Goal: Task Accomplishment & Management: Complete application form

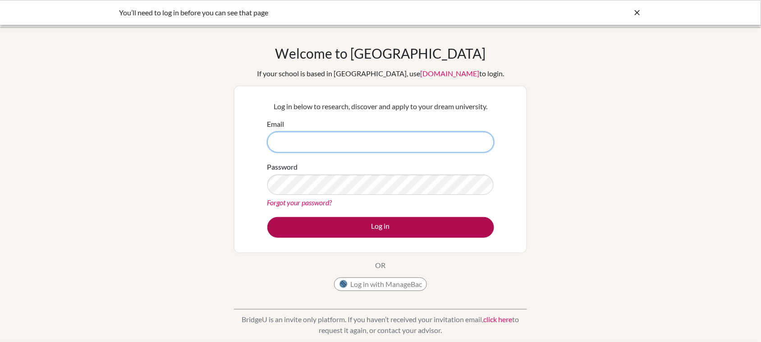
type input "[PERSON_NAME][EMAIL_ADDRESS][PERSON_NAME][DOMAIN_NAME]"
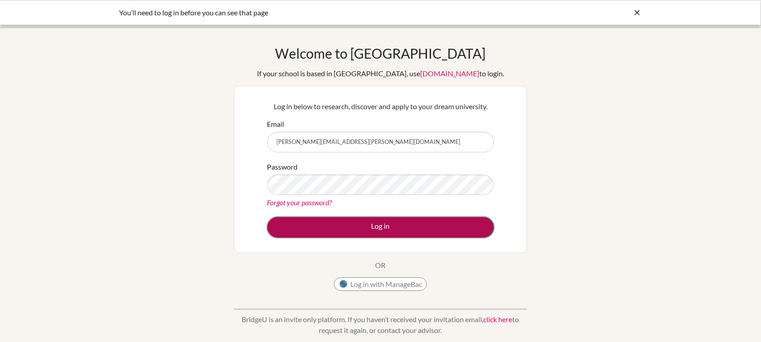
click at [407, 224] on button "Log in" at bounding box center [380, 227] width 227 height 21
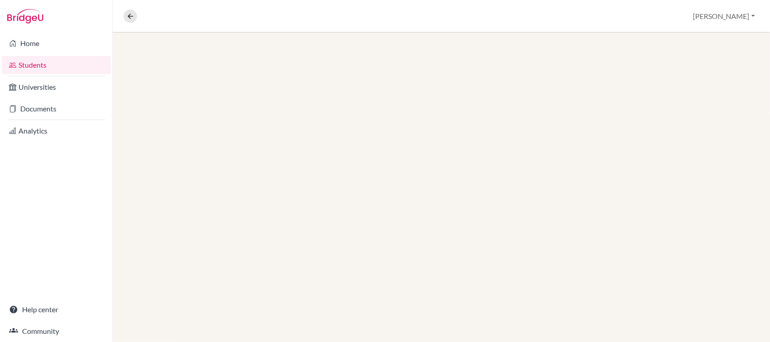
drag, startPoint x: 0, startPoint y: 0, endPoint x: 24, endPoint y: 18, distance: 29.9
click at [24, 18] on img at bounding box center [25, 16] width 36 height 14
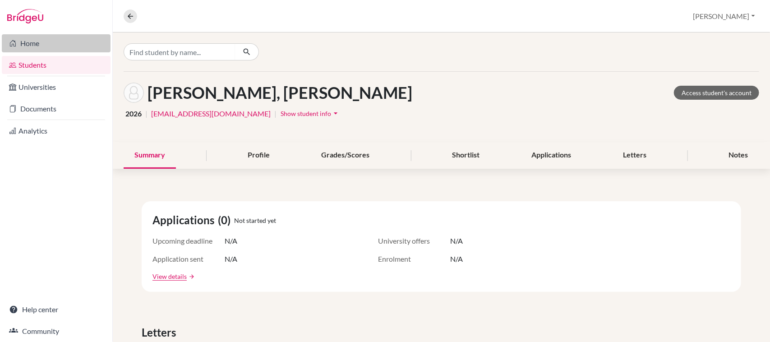
click at [28, 41] on link "Home" at bounding box center [56, 43] width 109 height 18
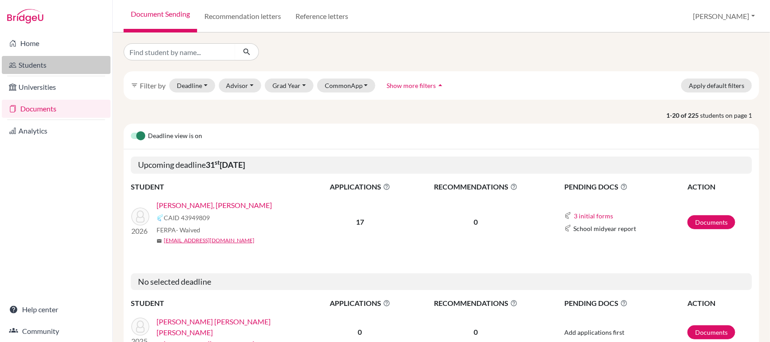
click at [47, 64] on link "Students" at bounding box center [56, 65] width 109 height 18
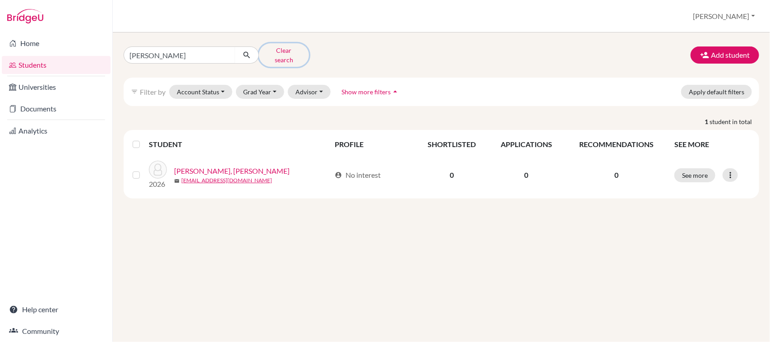
click at [292, 46] on button "Clear search" at bounding box center [284, 54] width 50 height 23
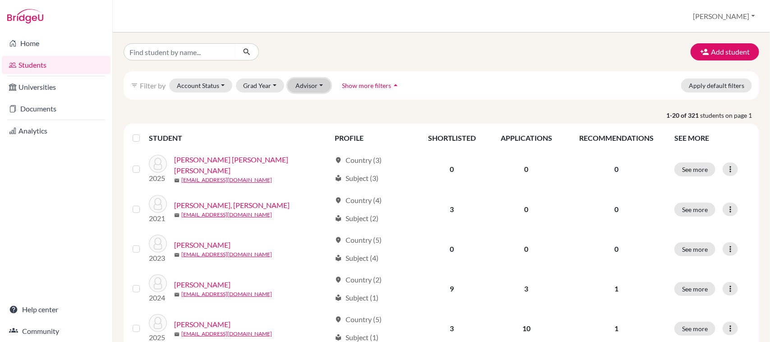
click at [308, 86] on button "Advisor" at bounding box center [309, 85] width 43 height 14
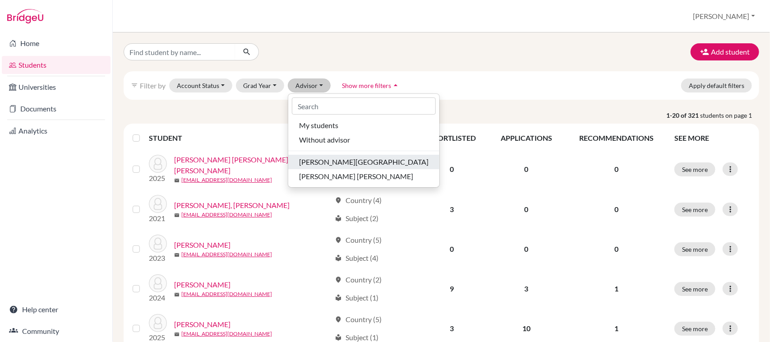
click at [321, 162] on span "[PERSON_NAME][GEOGRAPHIC_DATA]" at bounding box center [363, 161] width 129 height 11
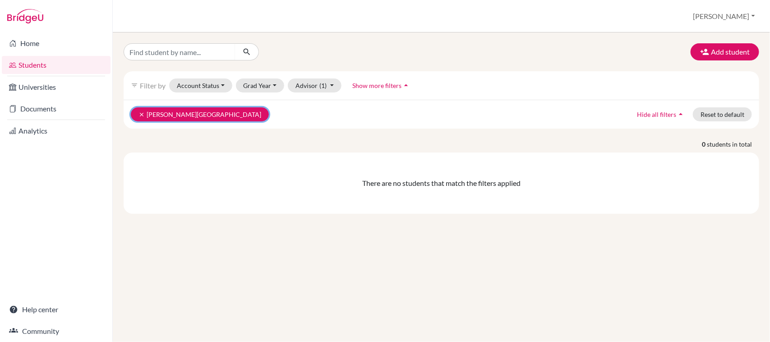
click at [138, 114] on icon "clear" at bounding box center [141, 114] width 6 height 6
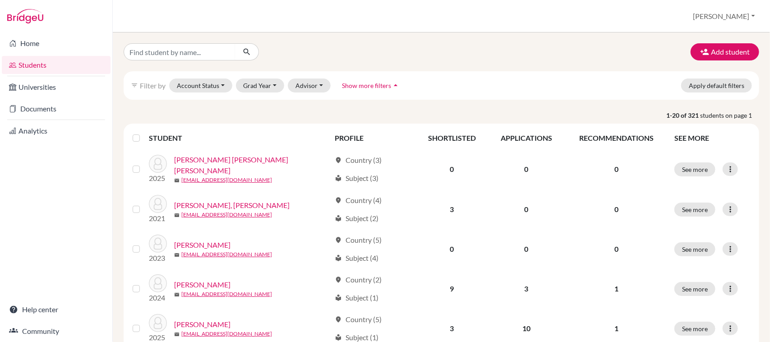
click at [143, 133] on label at bounding box center [143, 133] width 0 height 0
click at [0, 0] on input "checkbox" at bounding box center [0, 0] width 0 height 0
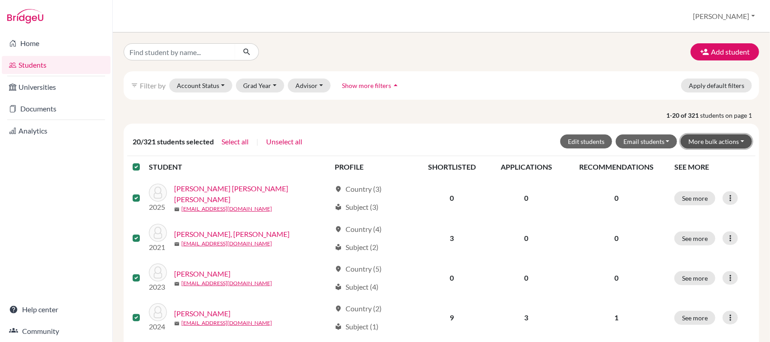
click at [735, 145] on button "More bulk actions" at bounding box center [715, 141] width 71 height 14
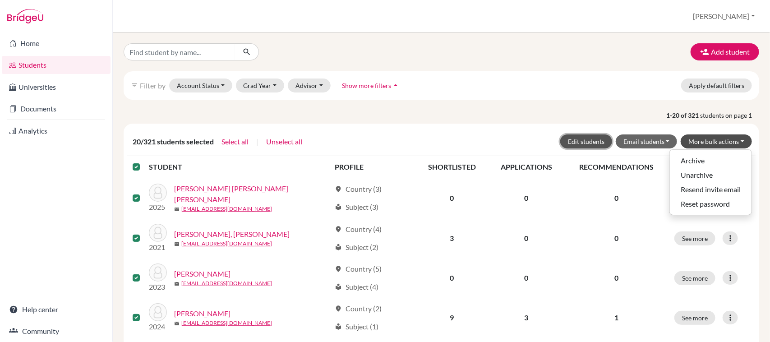
click at [574, 141] on button "Edit students" at bounding box center [586, 141] width 52 height 14
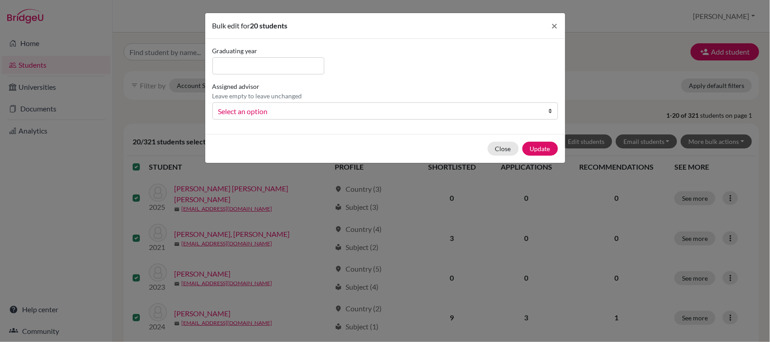
click at [361, 115] on span "Select an option" at bounding box center [379, 112] width 322 height 12
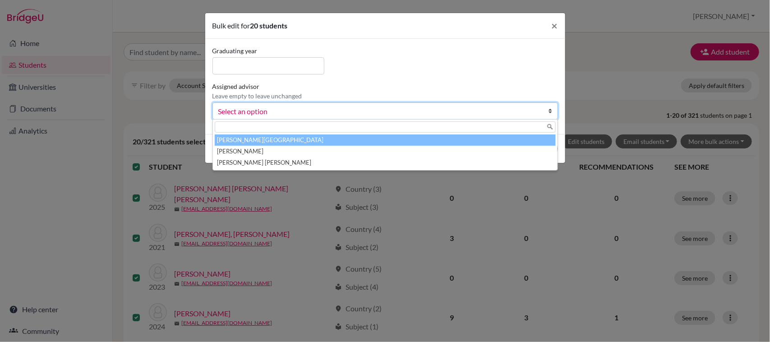
click at [294, 138] on li "Araujo, Clarissa" at bounding box center [385, 139] width 341 height 11
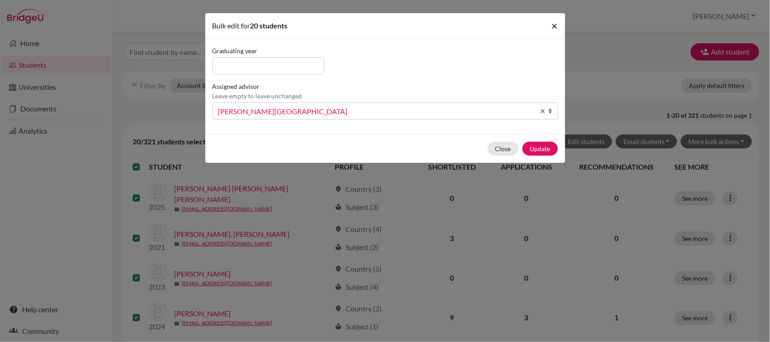
click at [555, 26] on span "×" at bounding box center [554, 25] width 6 height 13
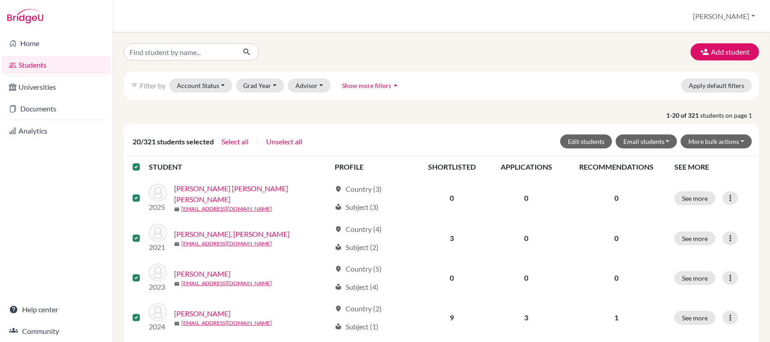
click at [143, 161] on label at bounding box center [143, 161] width 0 height 0
click at [0, 0] on input "checkbox" at bounding box center [0, 0] width 0 height 0
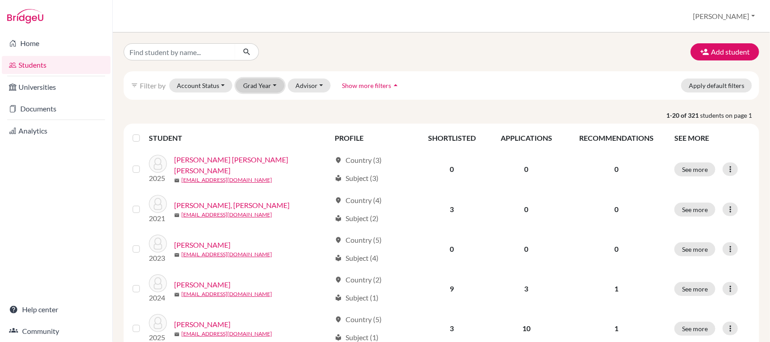
click at [273, 86] on button "Grad Year" at bounding box center [260, 85] width 49 height 14
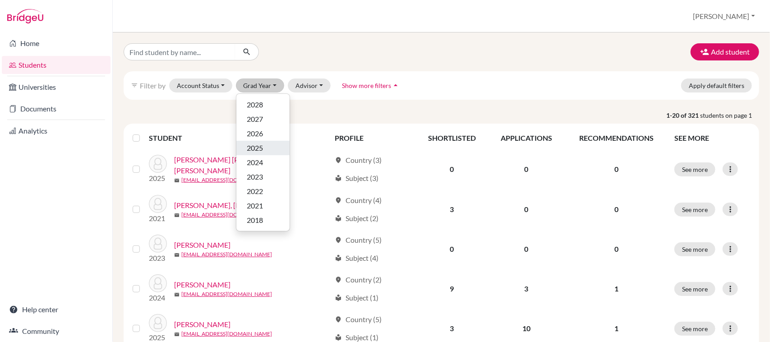
click at [266, 147] on div "2025" at bounding box center [263, 147] width 32 height 11
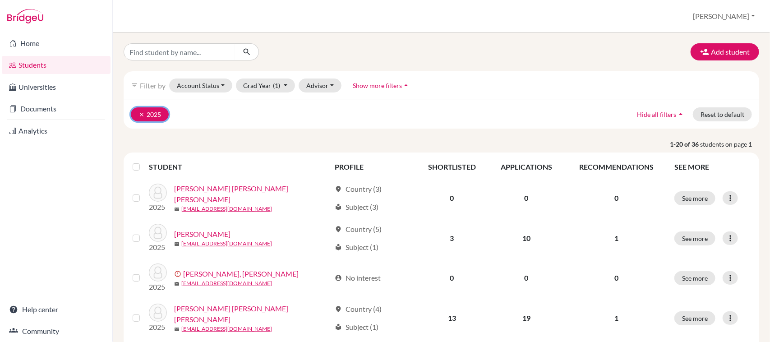
click at [141, 114] on icon "clear" at bounding box center [141, 114] width 6 height 6
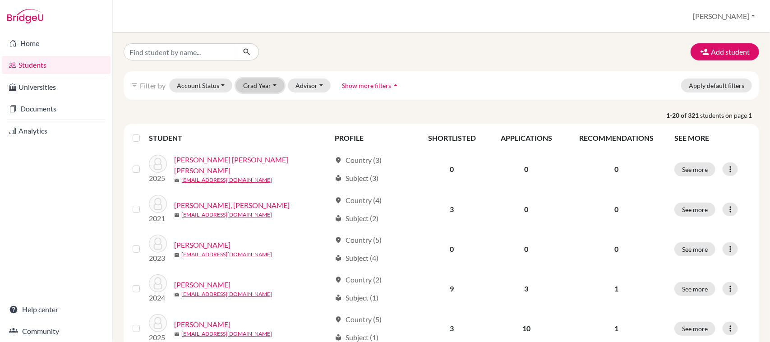
click at [269, 87] on button "Grad Year" at bounding box center [260, 85] width 49 height 14
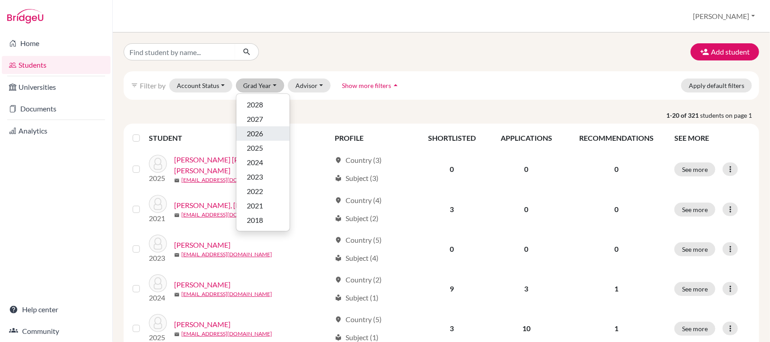
click at [258, 130] on span "2026" at bounding box center [255, 133] width 16 height 11
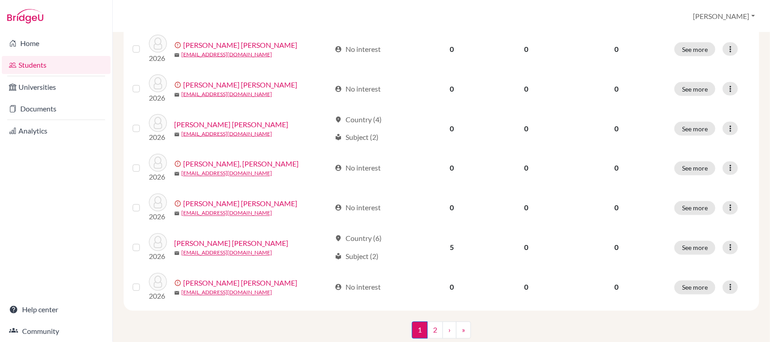
scroll to position [690, 0]
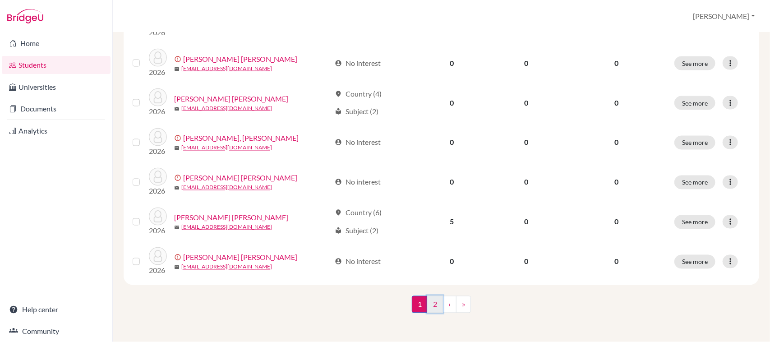
click at [433, 303] on link "2" at bounding box center [435, 304] width 16 height 17
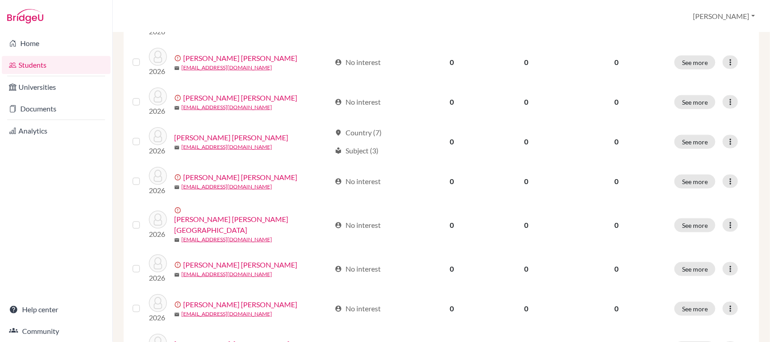
scroll to position [539, 0]
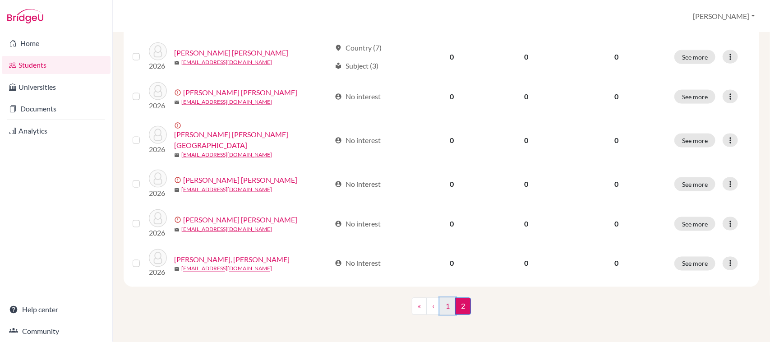
click at [441, 303] on link "1" at bounding box center [448, 306] width 16 height 17
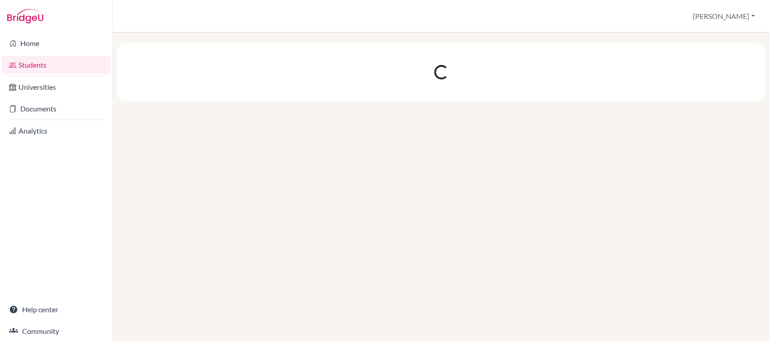
scroll to position [0, 0]
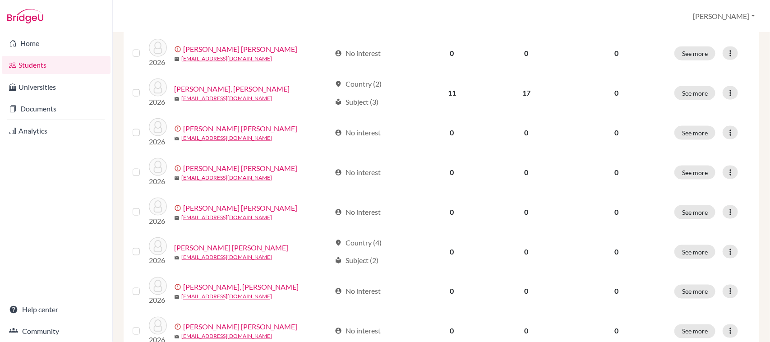
scroll to position [690, 0]
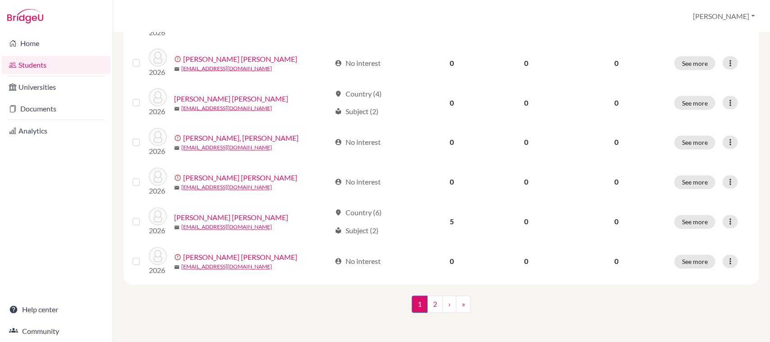
click at [245, 308] on div "1 (current) 2 › »" at bounding box center [441, 313] width 649 height 35
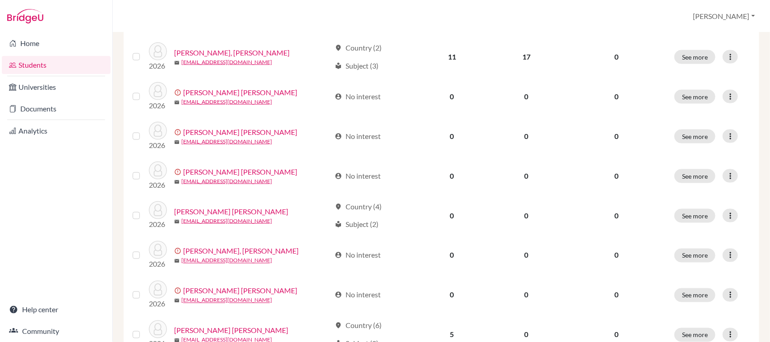
scroll to position [555, 0]
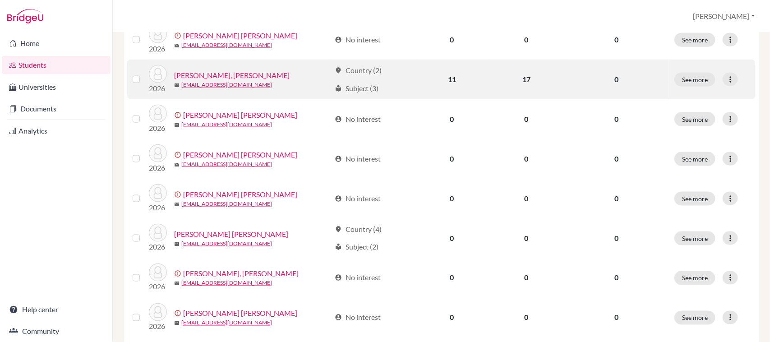
click at [248, 75] on link "[PERSON_NAME], [PERSON_NAME]" at bounding box center [231, 75] width 115 height 11
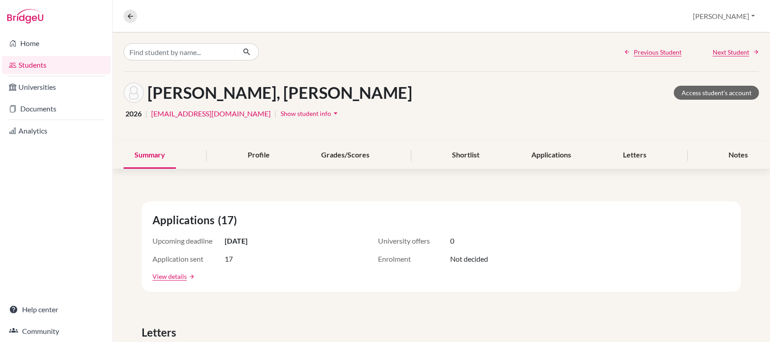
click at [48, 113] on link "Documents" at bounding box center [56, 109] width 109 height 18
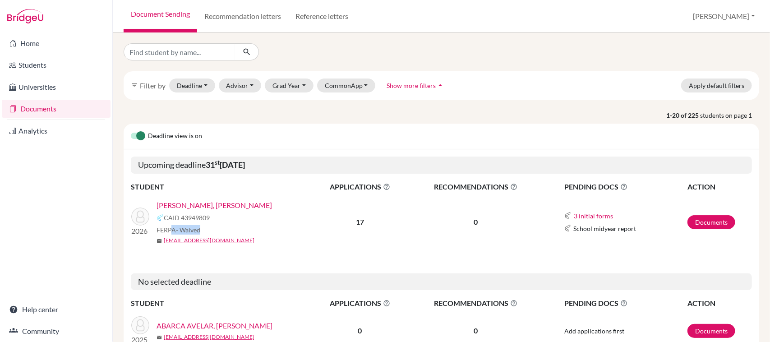
drag, startPoint x: 173, startPoint y: 228, endPoint x: 216, endPoint y: 227, distance: 42.9
click at [216, 227] on div "FERPA - Waived" at bounding box center [236, 229] width 161 height 9
drag, startPoint x: 207, startPoint y: 232, endPoint x: 158, endPoint y: 227, distance: 49.9
click at [158, 227] on div "FERPA - Waived" at bounding box center [236, 229] width 161 height 9
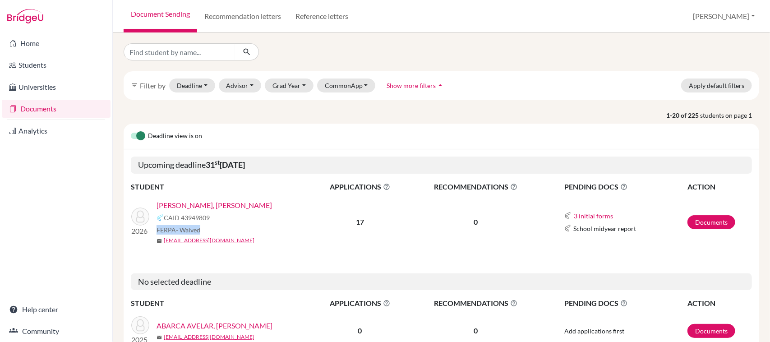
click at [158, 227] on span "FERPA - Waived" at bounding box center [178, 229] width 44 height 9
click at [249, 201] on link "[PERSON_NAME], [PERSON_NAME]" at bounding box center [213, 205] width 115 height 11
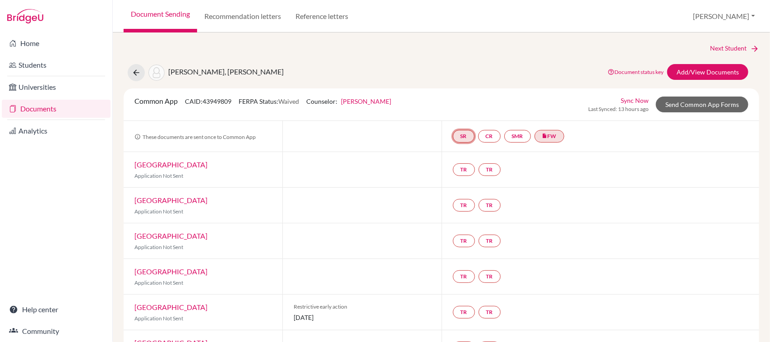
click at [458, 135] on link "SR" at bounding box center [464, 136] width 22 height 13
click at [461, 136] on link "SR School report School report Incomplete" at bounding box center [464, 136] width 22 height 13
click at [458, 116] on small "Incomplete" at bounding box center [464, 118] width 42 height 8
click at [368, 101] on link "Adriana Fortin" at bounding box center [366, 101] width 50 height 8
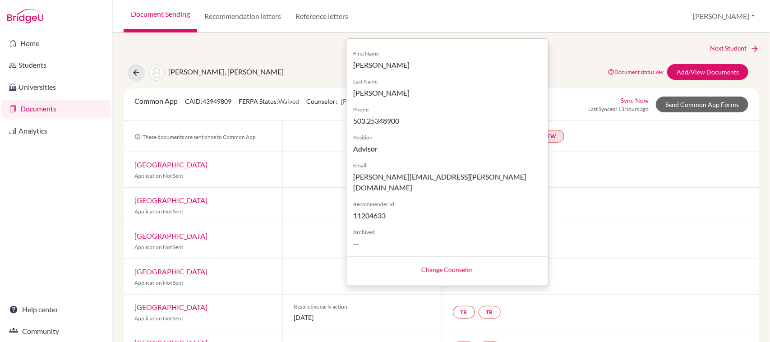
click at [334, 106] on div "Common App CAID: 43949809 FERPA Status: Waived Counselor: Adriana Fortin First …" at bounding box center [263, 105] width 270 height 18
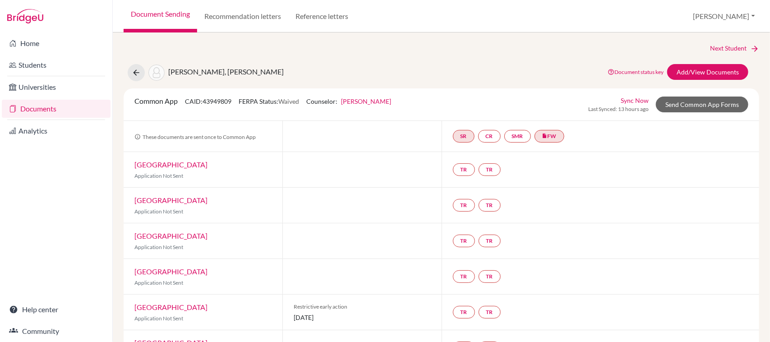
click at [361, 101] on link "Adriana Fortin" at bounding box center [366, 101] width 50 height 8
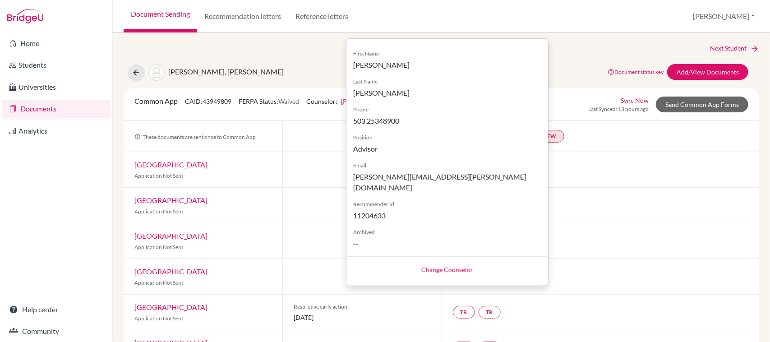
click at [436, 266] on link "Change Counselor" at bounding box center [447, 270] width 52 height 8
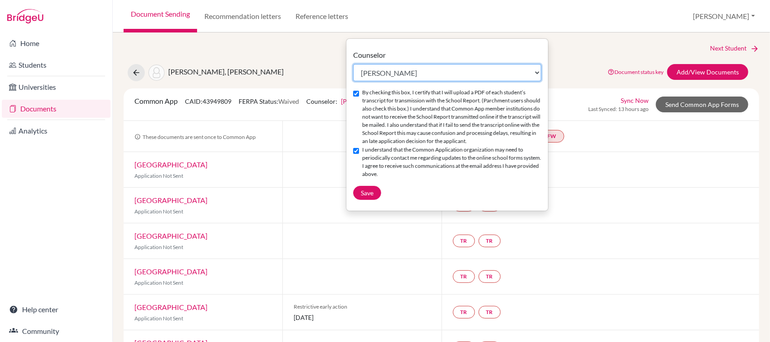
click at [396, 72] on select "Select counselor Clarissa Araujo Adriana Fortin" at bounding box center [447, 72] width 188 height 17
select select "202968"
click at [353, 64] on select "Select counselor Clarissa Araujo Adriana Fortin" at bounding box center [447, 72] width 188 height 17
checkbox input "false"
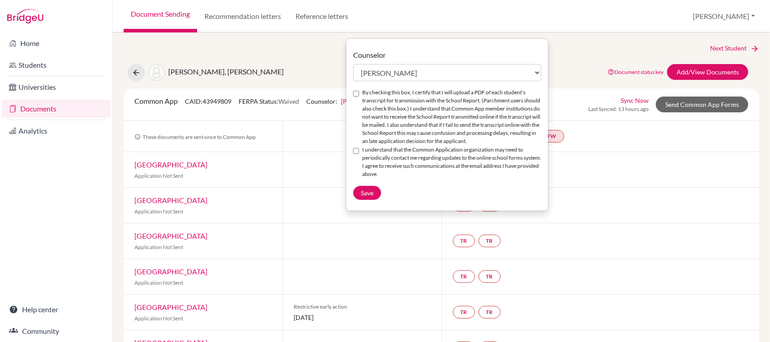
click at [355, 93] on input "By checking this box, I certify that I will upload a PDF of each student’s tran…" at bounding box center [356, 94] width 6 height 6
checkbox input "true"
click at [360, 157] on div "I understand that the Common Application organization may need to periodically …" at bounding box center [447, 162] width 188 height 33
click at [356, 154] on input "I understand that the Common Application organization may need to periodically …" at bounding box center [356, 151] width 6 height 6
checkbox input "true"
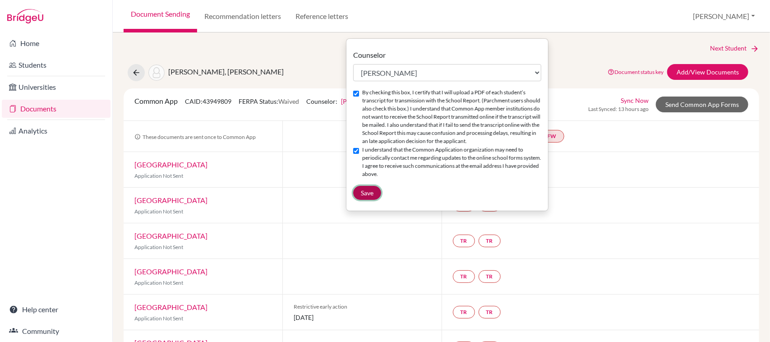
click at [369, 195] on button "Save" at bounding box center [367, 193] width 28 height 14
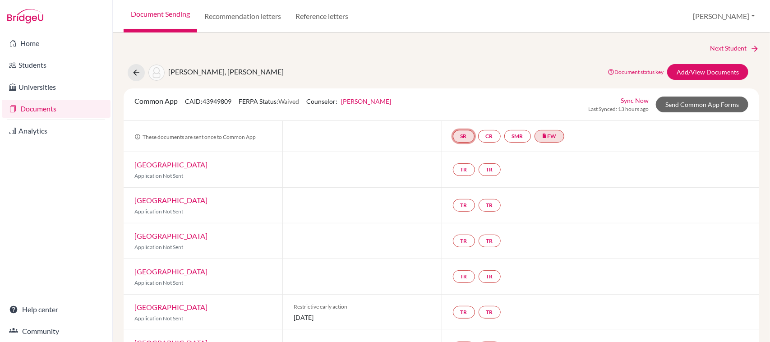
click at [461, 139] on link "SR" at bounding box center [464, 136] width 22 height 13
click at [456, 108] on link "School report" at bounding box center [464, 109] width 38 height 8
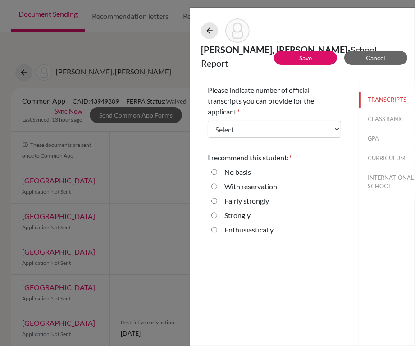
click at [158, 143] on div "ESCOBAR JUSTO, MIRANDA ISABELLA - School Report Save Cancel Please indicate num…" at bounding box center [207, 173] width 415 height 346
click at [207, 30] on icon at bounding box center [209, 30] width 9 height 9
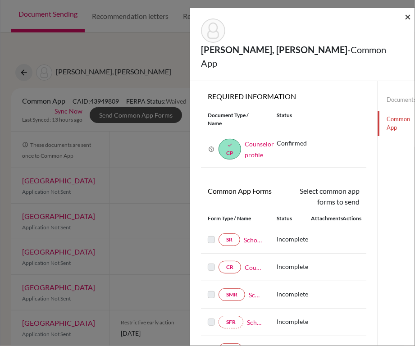
click at [409, 17] on span "×" at bounding box center [408, 16] width 6 height 13
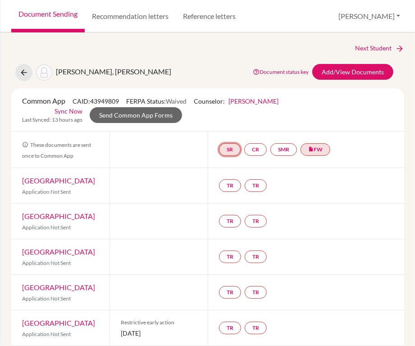
click at [233, 152] on link "SR" at bounding box center [230, 149] width 22 height 13
click at [222, 123] on link "School report" at bounding box center [230, 123] width 38 height 8
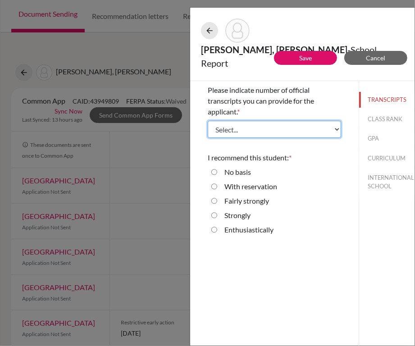
click at [242, 127] on select "Select... 1 2 3 4" at bounding box center [274, 129] width 133 height 17
select select "1"
click at [208, 121] on select "Select... 1 2 3 4" at bounding box center [274, 129] width 133 height 17
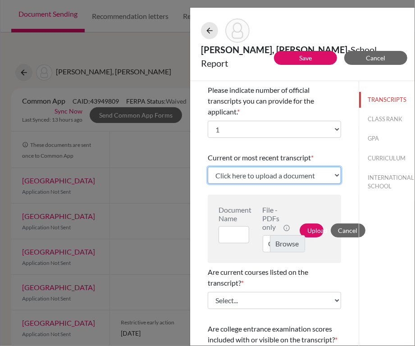
click at [283, 170] on select "Click here to upload a document Upload New File" at bounding box center [274, 175] width 133 height 17
select select "Upload New File"
click at [208, 167] on select "Click here to upload a document Upload New File" at bounding box center [274, 175] width 133 height 17
click at [282, 240] on label "Choose file" at bounding box center [284, 243] width 42 height 17
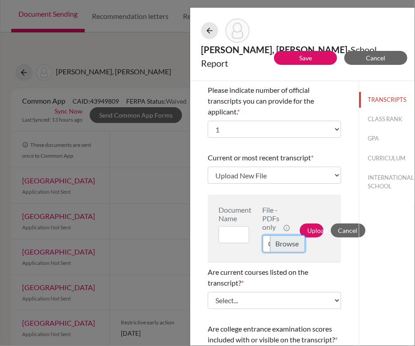
click at [282, 240] on input "Choose file" at bounding box center [275, 243] width 24 height 17
click at [237, 234] on input at bounding box center [234, 234] width 31 height 17
type input "9-11th transcripts"
click at [312, 229] on button "Upload" at bounding box center [312, 231] width 24 height 14
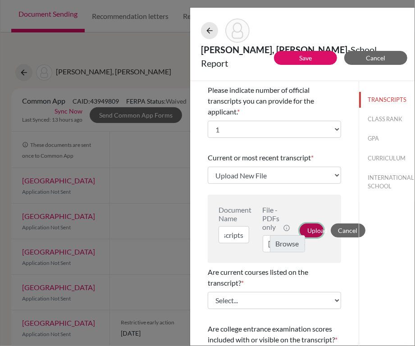
scroll to position [0, 0]
select select "665758"
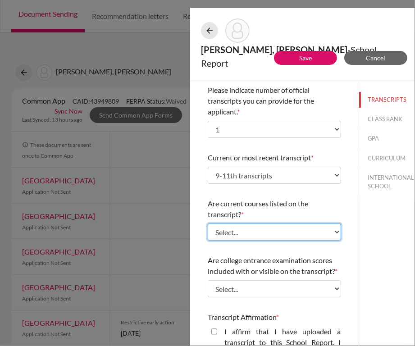
click at [286, 229] on select "Select... Yes No" at bounding box center [274, 232] width 133 height 17
select select "0"
click at [208, 224] on select "Select... Yes No" at bounding box center [274, 232] width 133 height 17
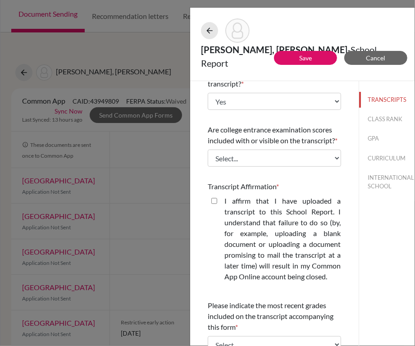
scroll to position [142, 0]
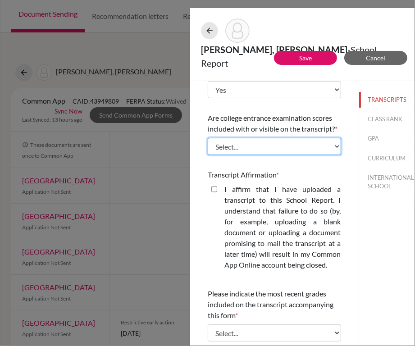
click at [274, 155] on select "Select... Yes No" at bounding box center [274, 146] width 133 height 17
select select "1"
click at [208, 148] on select "Select... Yes No" at bounding box center [274, 146] width 133 height 17
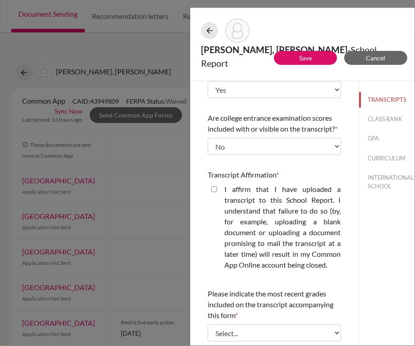
click at [265, 197] on label "I affirm that I have uploaded a transcript to this School Report. I understand …" at bounding box center [283, 227] width 117 height 87
click at [217, 195] on closed\ "I affirm that I have uploaded a transcript to this School Report. I understand …" at bounding box center [214, 189] width 6 height 11
checkbox closed\ "true"
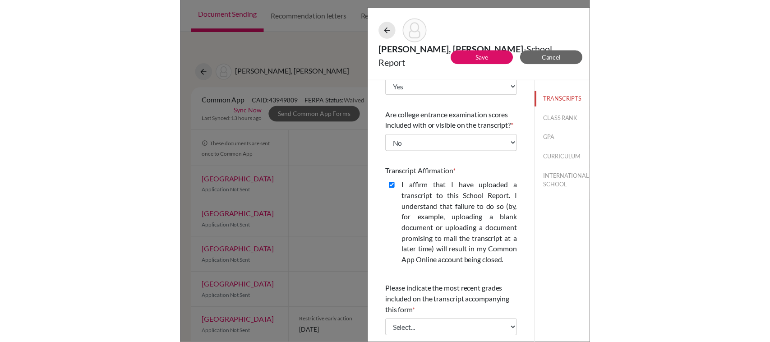
scroll to position [232, 0]
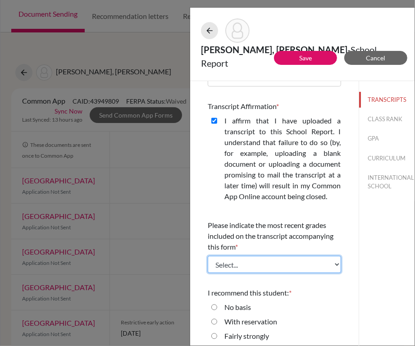
click at [309, 264] on select "Select... Final junior year grades 1st Quarter senior year grades 2nd Quarter/1…" at bounding box center [274, 264] width 133 height 17
select select "0"
click at [208, 256] on select "Select... Final junior year grades 1st Quarter senior year grades 2nd Quarter/1…" at bounding box center [274, 264] width 133 height 17
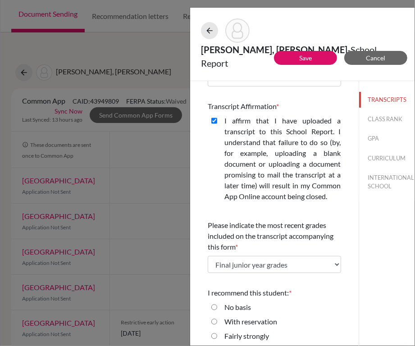
click at [326, 305] on div "No basis" at bounding box center [274, 309] width 133 height 14
click at [310, 306] on div "No basis" at bounding box center [274, 309] width 133 height 14
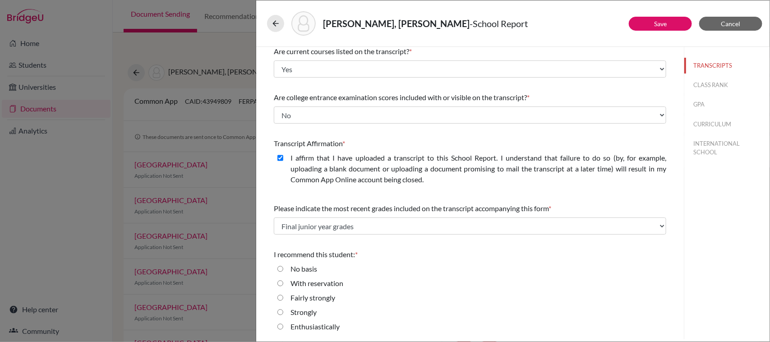
scroll to position [96, 0]
click at [295, 329] on label "Enthusiastically" at bounding box center [314, 327] width 49 height 11
click at [283, 329] on input "Enthusiastically" at bounding box center [280, 327] width 6 height 11
radio input "true"
click at [698, 86] on button "CLASS RANK" at bounding box center [726, 85] width 85 height 16
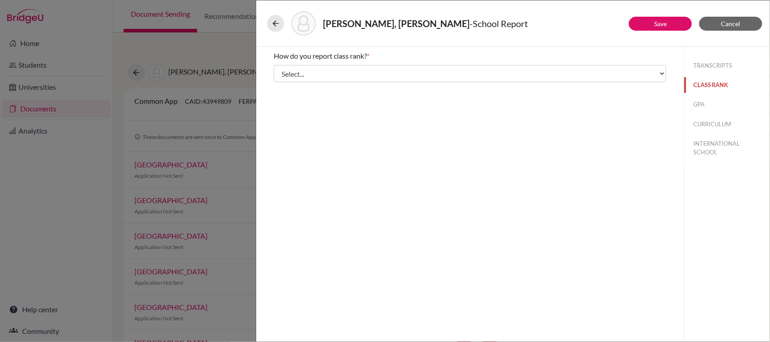
scroll to position [0, 0]
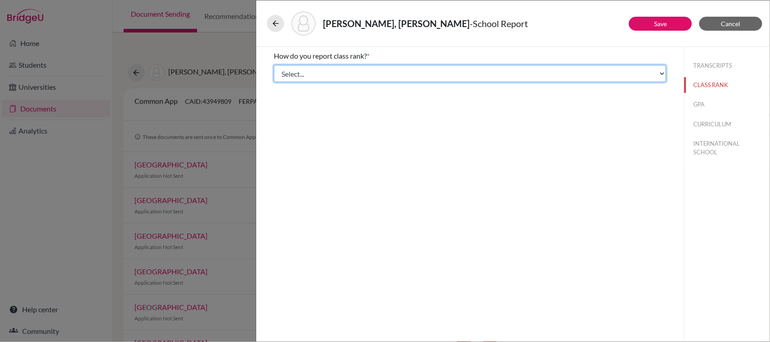
click at [362, 75] on select "Select... Exact Decile Quintile Quartile None" at bounding box center [470, 73] width 392 height 17
select select "5"
click at [274, 65] on select "Select... Exact Decile Quintile Quartile None" at bounding box center [470, 73] width 392 height 17
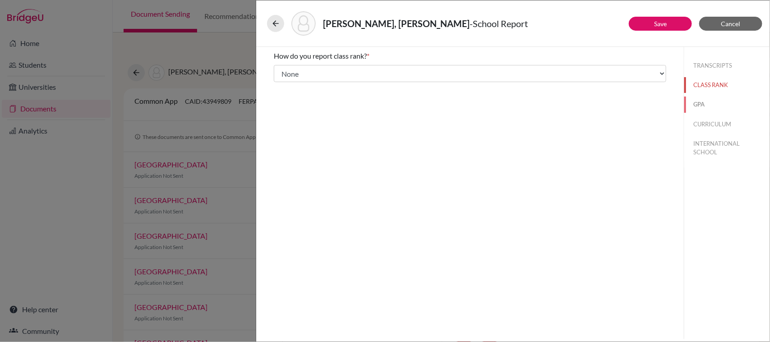
click at [696, 108] on button "GPA" at bounding box center [726, 104] width 85 height 16
click at [292, 73] on label "Yes" at bounding box center [295, 70] width 11 height 11
click at [283, 73] on input "Yes" at bounding box center [280, 70] width 6 height 11
radio input "true"
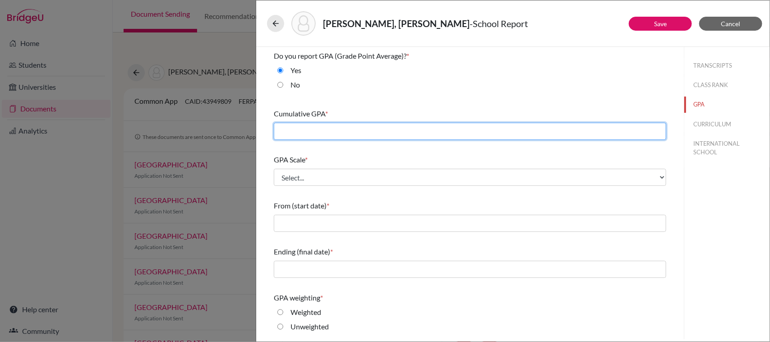
click at [287, 133] on input "text" at bounding box center [470, 131] width 392 height 17
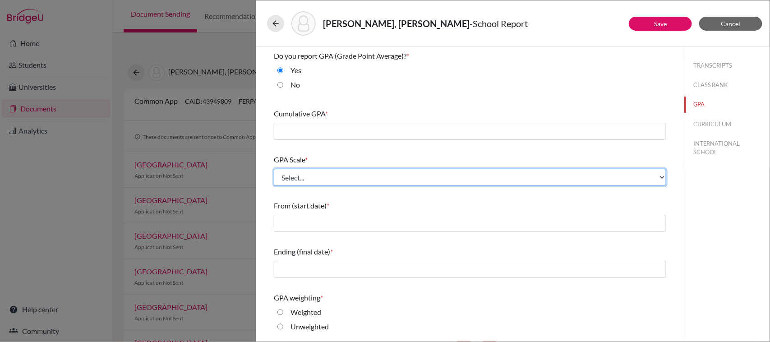
click at [395, 183] on select "Select... 4 5 6 7 8 9 10 11 12 13 14 15 16 17 18 19 20 100" at bounding box center [470, 177] width 392 height 17
select select "4"
click at [274, 169] on select "Select... 4 5 6 7 8 9 10 11 12 13 14 15 16 17 18 19 20 100" at bounding box center [470, 177] width 392 height 17
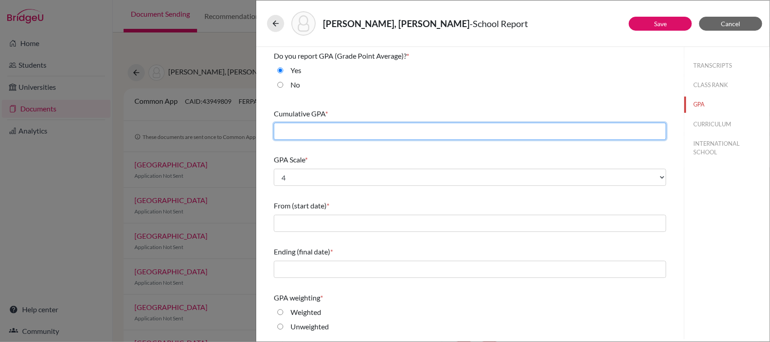
click at [312, 127] on input "text" at bounding box center [470, 131] width 392 height 17
type input "3.8"
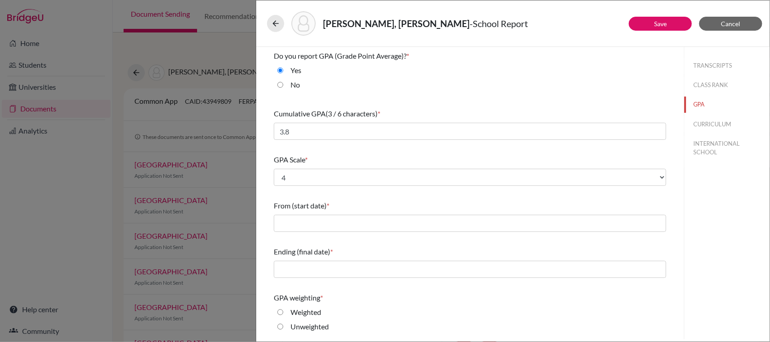
click at [305, 152] on div "GPA Scale * Select... 4 5 6 7 8 9 10 11 12 13 14 15 16 17 18 19 20 100" at bounding box center [470, 170] width 392 height 39
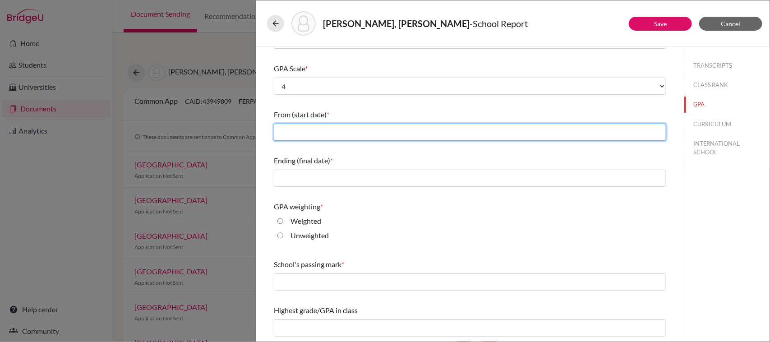
click at [310, 128] on input "text" at bounding box center [470, 132] width 392 height 17
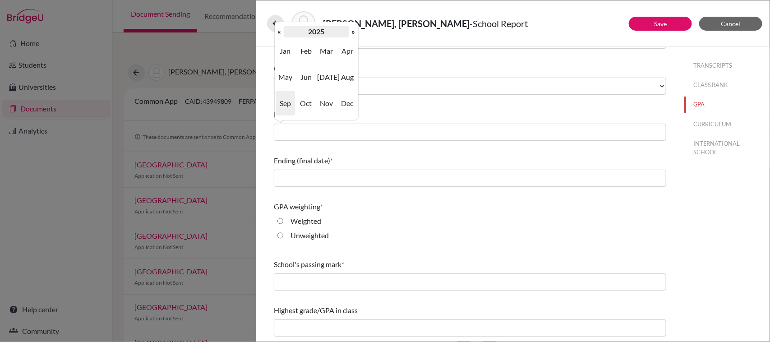
click at [316, 31] on th "2025" at bounding box center [316, 32] width 65 height 12
click at [344, 52] on span "2022" at bounding box center [347, 51] width 19 height 24
click at [346, 79] on span "Aug" at bounding box center [347, 77] width 19 height 24
type input "08/2022"
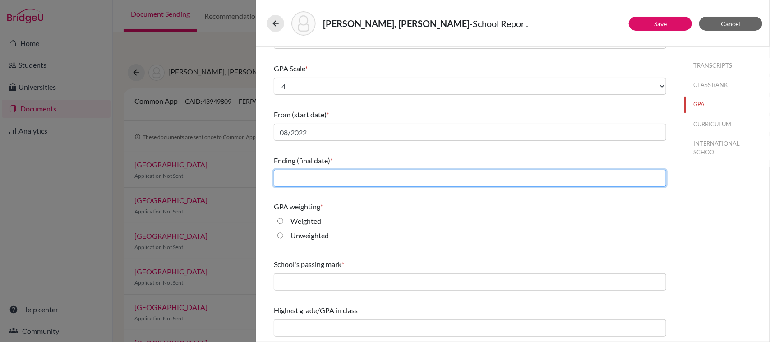
click at [306, 181] on input "text" at bounding box center [470, 178] width 392 height 17
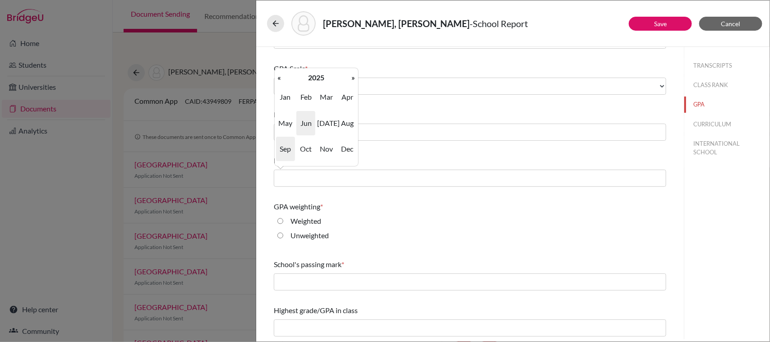
click at [307, 123] on span "Jun" at bounding box center [305, 123] width 19 height 24
type input "06/2025"
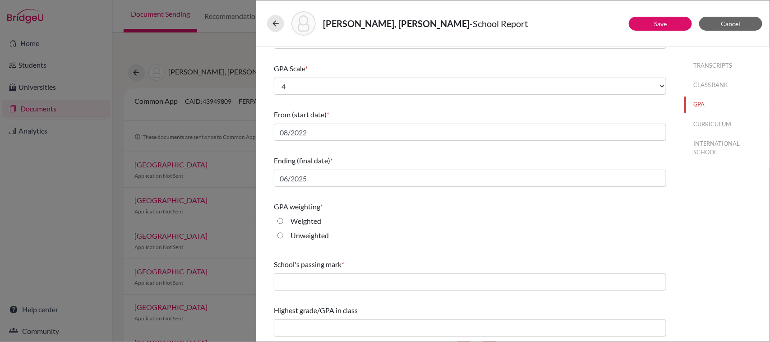
click at [319, 237] on label "Unweighted" at bounding box center [309, 235] width 38 height 11
click at [283, 237] on input "Unweighted" at bounding box center [280, 235] width 6 height 11
radio input "true"
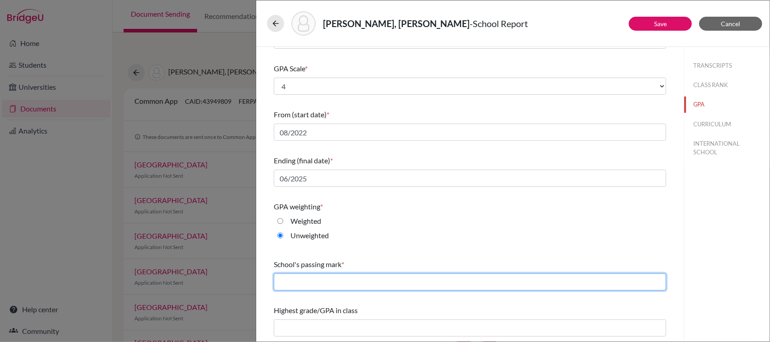
click at [335, 282] on input "text" at bounding box center [470, 281] width 392 height 17
type input "1"
type input "1.0"
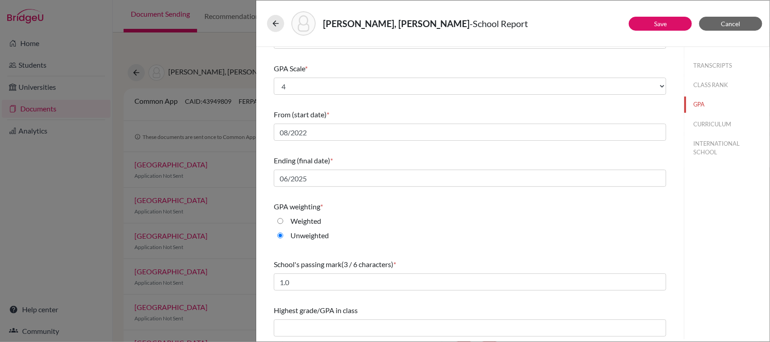
click at [333, 303] on div "Highest grade/GPA in class" at bounding box center [470, 320] width 392 height 39
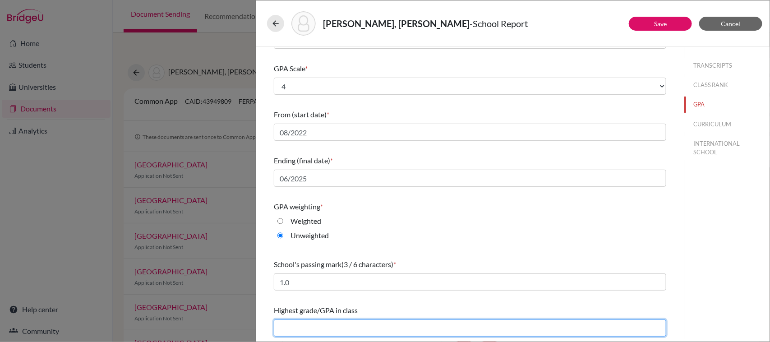
click at [301, 326] on input "text" at bounding box center [470, 327] width 392 height 17
click at [301, 326] on input "4" at bounding box center [470, 327] width 392 height 17
type input "4.0"
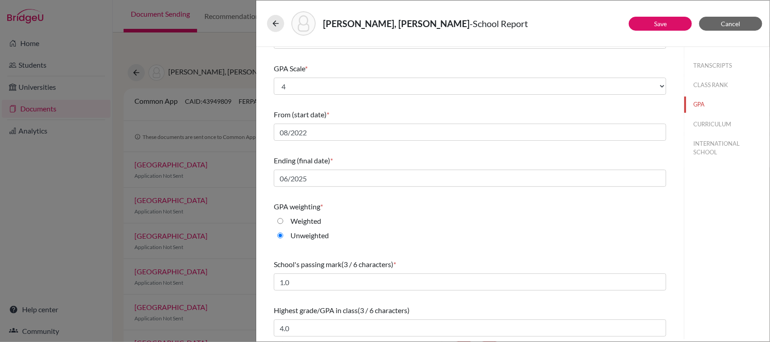
click at [423, 294] on div "School's passing mark (3 / 6 characters) * 1.0" at bounding box center [470, 274] width 392 height 39
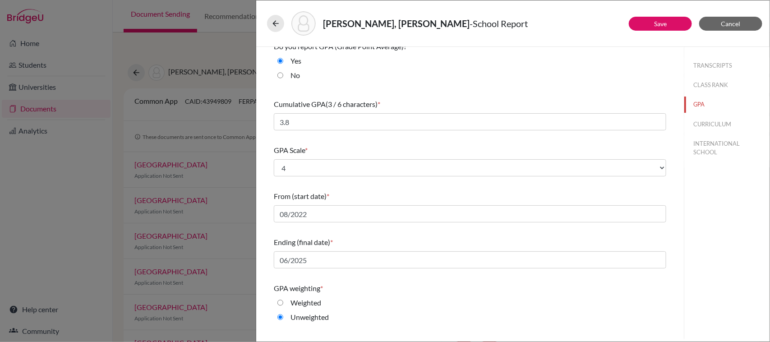
scroll to position [0, 0]
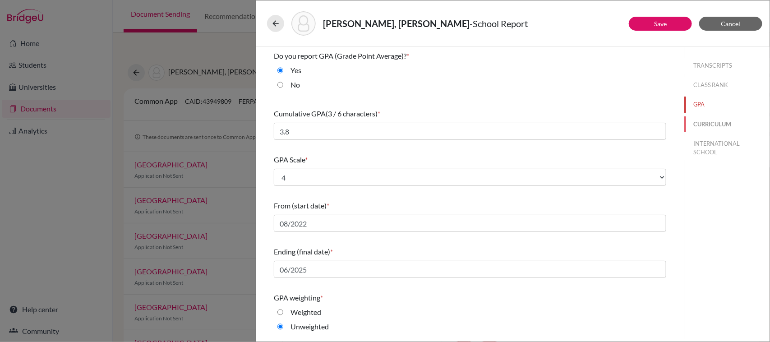
click at [696, 128] on button "CURRICULUM" at bounding box center [726, 124] width 85 height 16
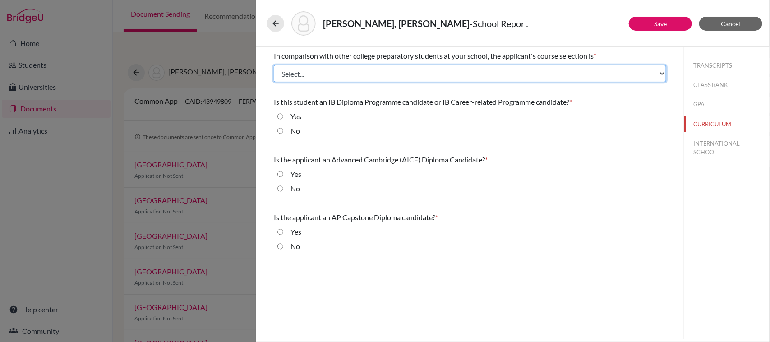
click at [363, 73] on select "Select... Less than demanding Average Demanding Very demanding Most demanding P…" at bounding box center [470, 73] width 392 height 17
select select "3"
click at [274, 65] on select "Select... Less than demanding Average Demanding Very demanding Most demanding P…" at bounding box center [470, 73] width 392 height 17
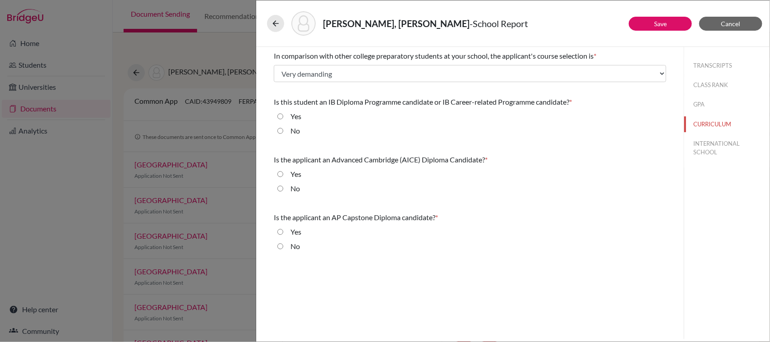
click at [289, 113] on div "Yes" at bounding box center [292, 118] width 18 height 14
click at [281, 114] on input "Yes" at bounding box center [280, 116] width 6 height 11
radio input "true"
click at [280, 192] on input "No" at bounding box center [280, 188] width 6 height 11
radio input "true"
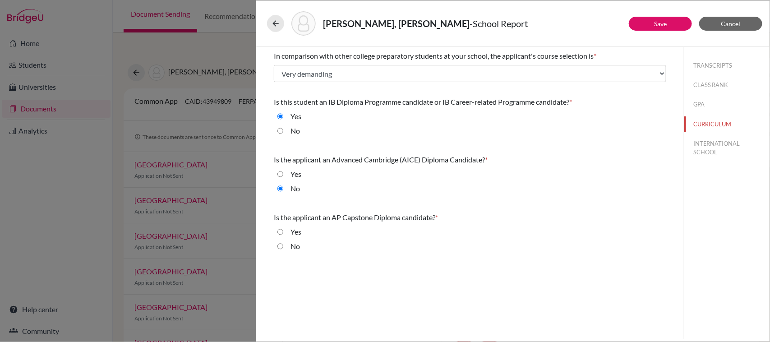
click at [280, 247] on input "No" at bounding box center [280, 246] width 6 height 11
radio input "true"
click at [724, 153] on button "INTERNATIONAL SCHOOL" at bounding box center [726, 148] width 85 height 24
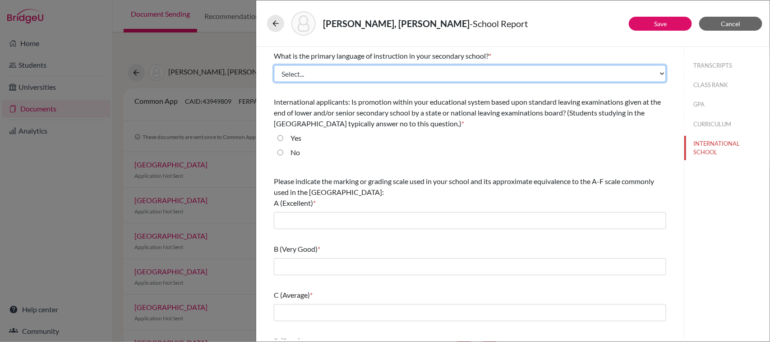
click at [386, 81] on select "Select... Albanian Arabic Armenian Assamese Azerbaijani Belarusian Bengali Bulg…" at bounding box center [470, 73] width 392 height 17
select select "47"
click at [274, 65] on select "Select... Albanian Arabic Armenian Assamese Azerbaijani Belarusian Bengali Bulg…" at bounding box center [470, 73] width 392 height 17
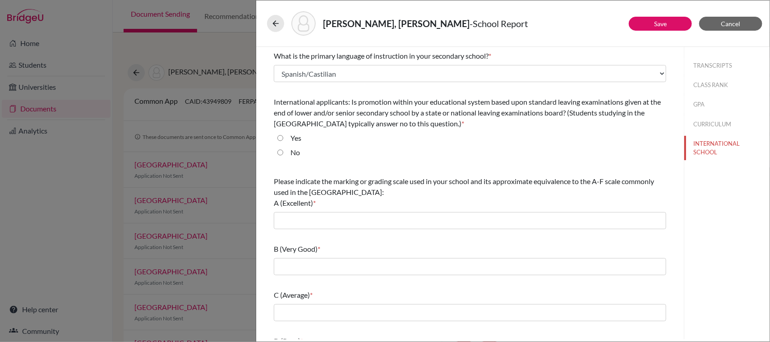
click at [291, 152] on label "No" at bounding box center [294, 152] width 9 height 11
click at [283, 152] on input "No" at bounding box center [280, 152] width 6 height 11
radio input "true"
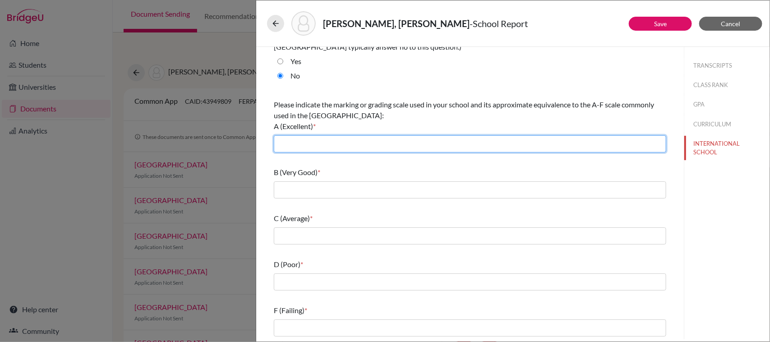
click at [336, 147] on input "text" at bounding box center [470, 143] width 392 height 17
type input "8.3-10"
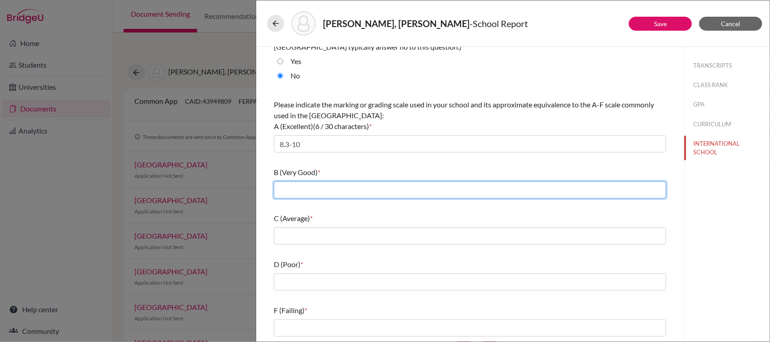
click at [339, 194] on input "text" at bounding box center [470, 189] width 392 height 17
type input "7.1-8.2"
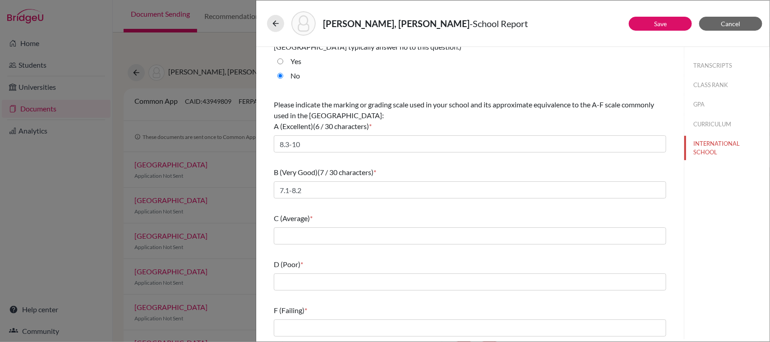
click at [329, 244] on div "C (Average) *" at bounding box center [470, 228] width 392 height 39
click at [317, 220] on div "C (Average) *" at bounding box center [470, 218] width 392 height 11
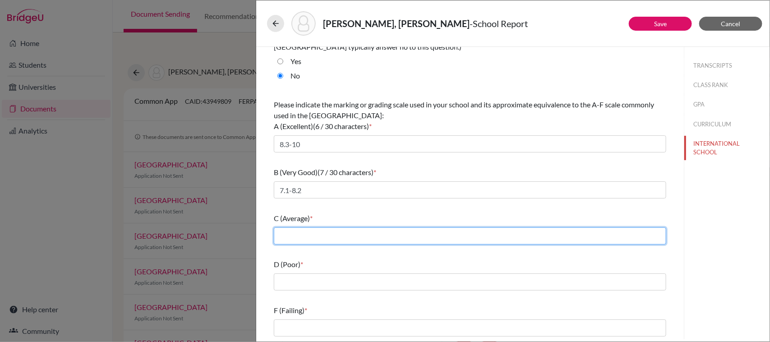
click at [319, 237] on input "text" at bounding box center [470, 235] width 392 height 17
type input "6.5-7.0"
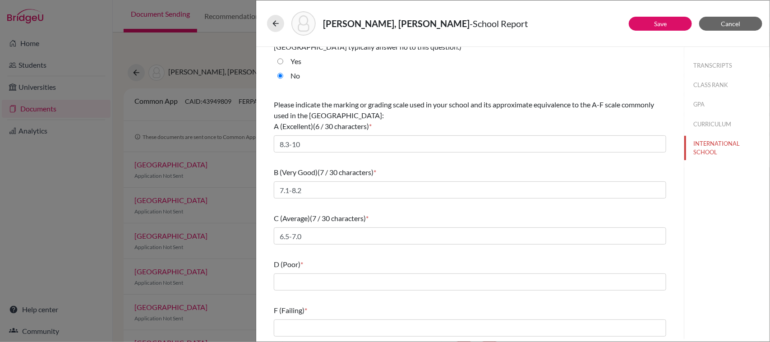
click at [330, 292] on div "D (Poor) *" at bounding box center [470, 274] width 392 height 39
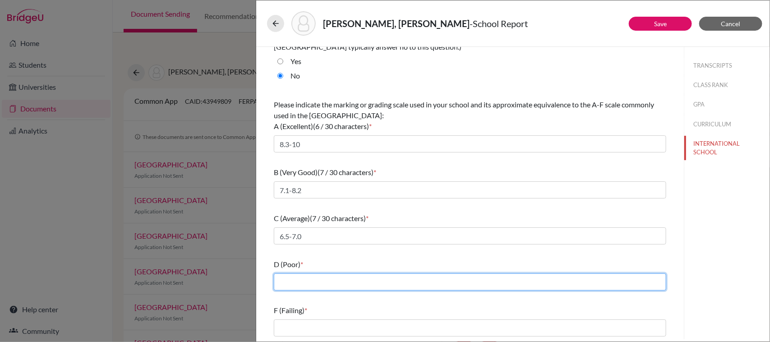
click at [322, 284] on input "text" at bounding box center [470, 281] width 392 height 17
type input "6.0-6.4"
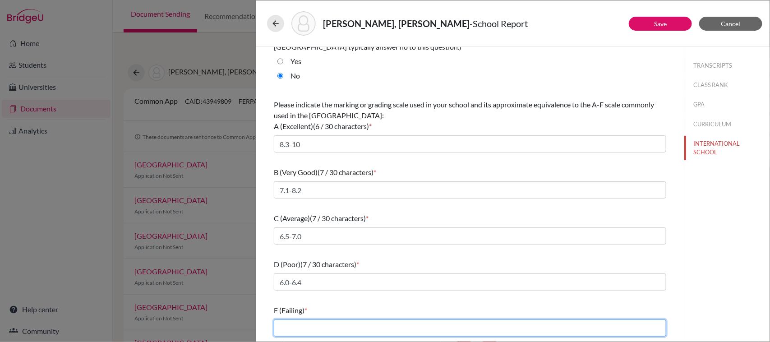
click at [352, 325] on input "text" at bounding box center [470, 327] width 392 height 17
type input "2.4-5.9"
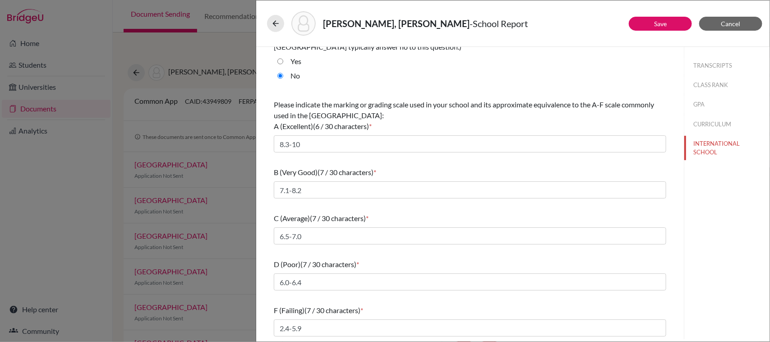
click at [395, 311] on div "F (Failing) (7 / 30 characters) *" at bounding box center [470, 310] width 392 height 11
click at [645, 28] on button "Save" at bounding box center [660, 24] width 63 height 14
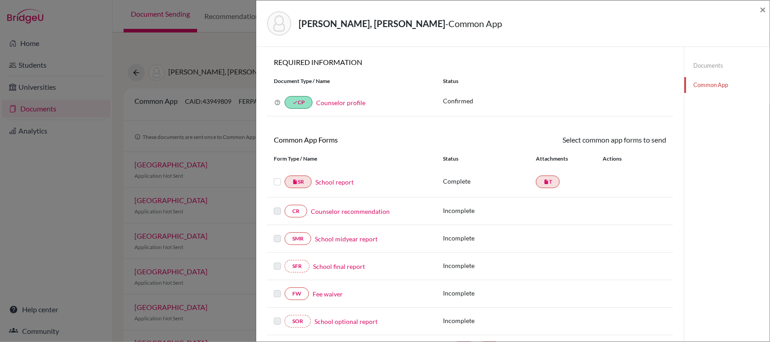
click at [276, 176] on label at bounding box center [277, 176] width 7 height 0
click at [0, 0] on input "checkbox" at bounding box center [0, 0] width 0 height 0
click at [647, 144] on link "Send" at bounding box center [647, 141] width 37 height 14
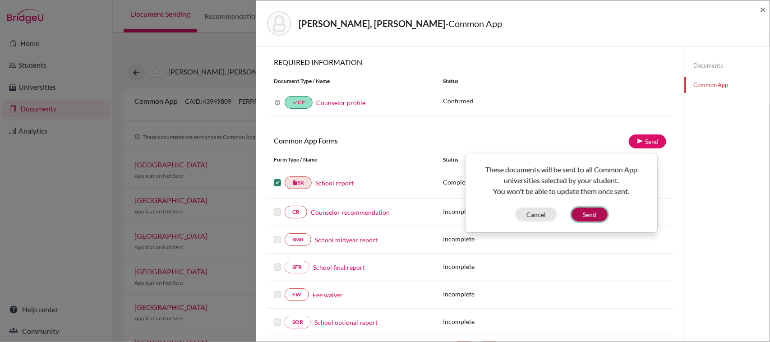
click at [583, 213] on button "Send" at bounding box center [589, 214] width 36 height 14
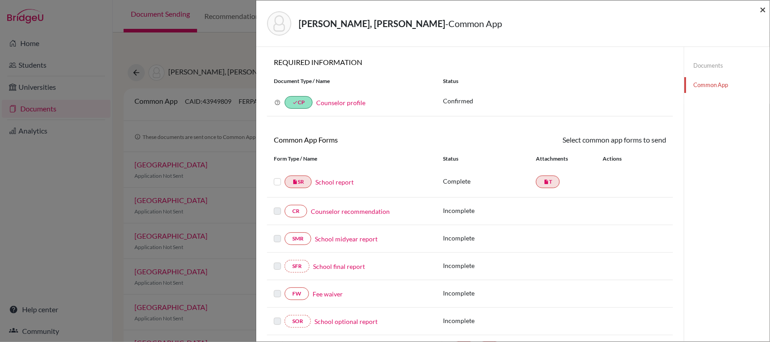
click at [762, 9] on span "×" at bounding box center [762, 9] width 6 height 13
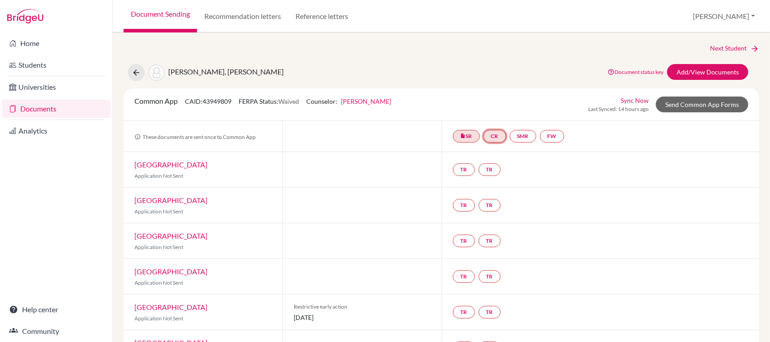
click at [493, 140] on link "CR" at bounding box center [494, 136] width 23 height 13
click at [482, 111] on link "Counselor recommendation" at bounding box center [495, 109] width 79 height 8
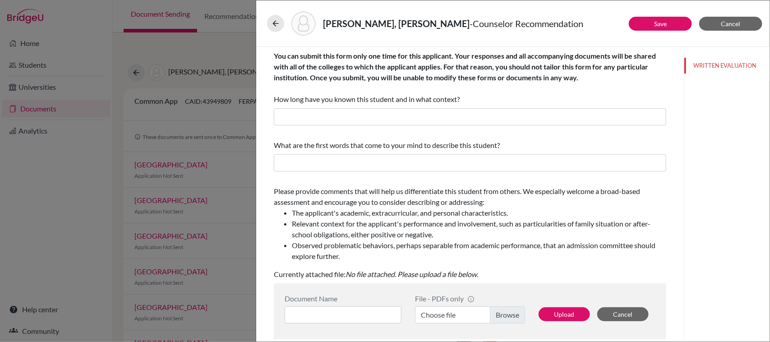
click at [408, 249] on li "Observed problematic behaviors, perhaps separable from academic performance, th…" at bounding box center [479, 251] width 374 height 22
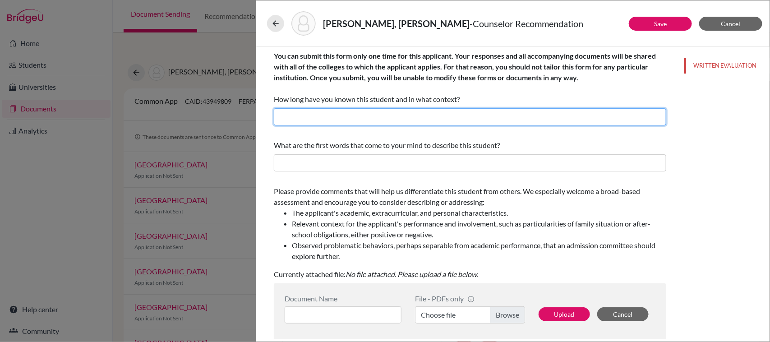
click at [406, 123] on input "text" at bounding box center [470, 116] width 392 height 17
type input "2 years, college counselor"
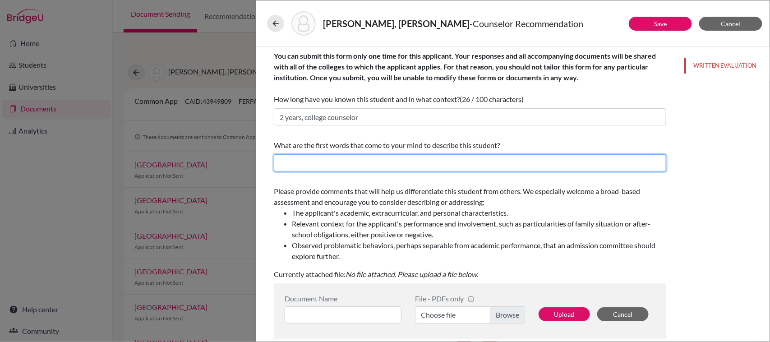
click at [363, 168] on input "text" at bounding box center [470, 162] width 392 height 17
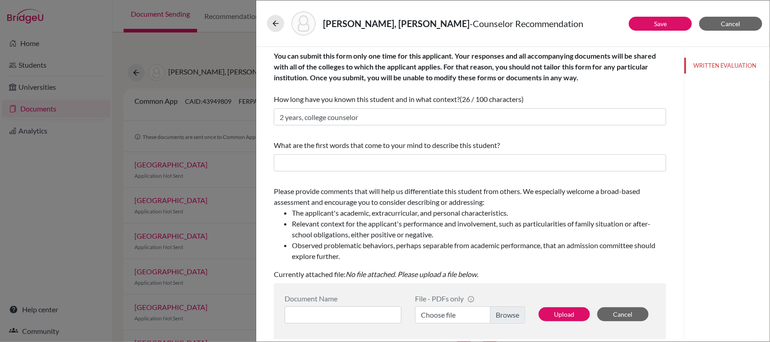
click at [302, 223] on li "Relevant context for the applicant's performance and involvement, such as parti…" at bounding box center [479, 229] width 374 height 22
click at [315, 224] on li "Relevant context for the applicant's performance and involvement, such as parti…" at bounding box center [479, 229] width 374 height 22
click at [248, 147] on div "[PERSON_NAME], [PERSON_NAME] - Counselor Recommendation Save Cancel You can sub…" at bounding box center [385, 171] width 770 height 342
click at [729, 26] on span "Cancel" at bounding box center [730, 24] width 19 height 8
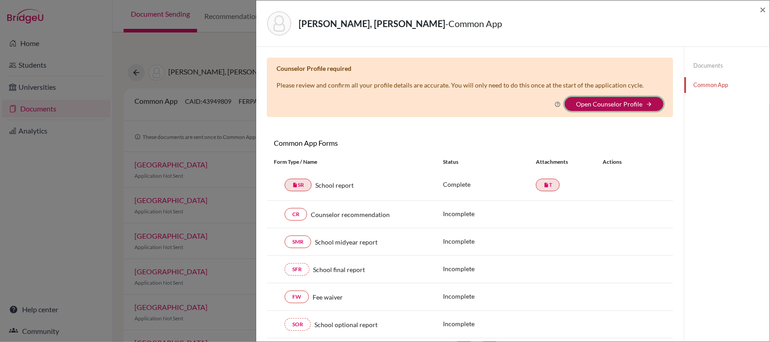
click at [588, 109] on button "Open Counselor Profile arrow_forward" at bounding box center [614, 104] width 99 height 14
click at [630, 104] on link "Open Counselor Profile" at bounding box center [609, 104] width 66 height 8
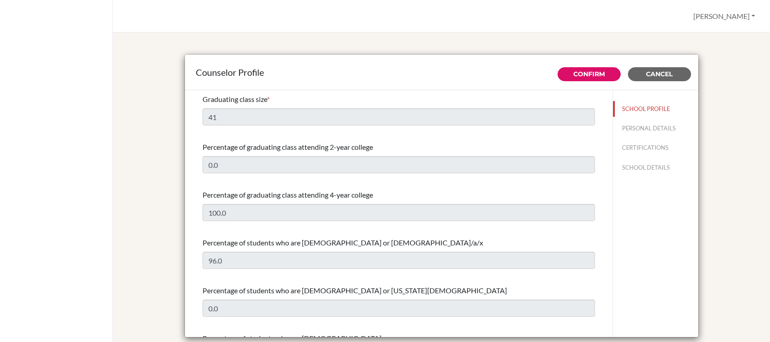
select select "0"
select select "349682"
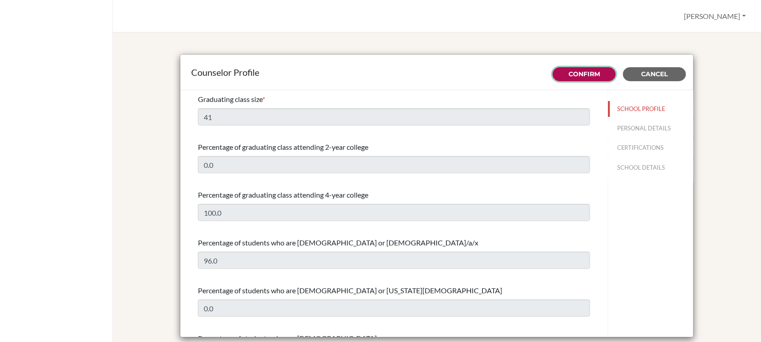
click at [558, 74] on button "Confirm" at bounding box center [584, 74] width 63 height 14
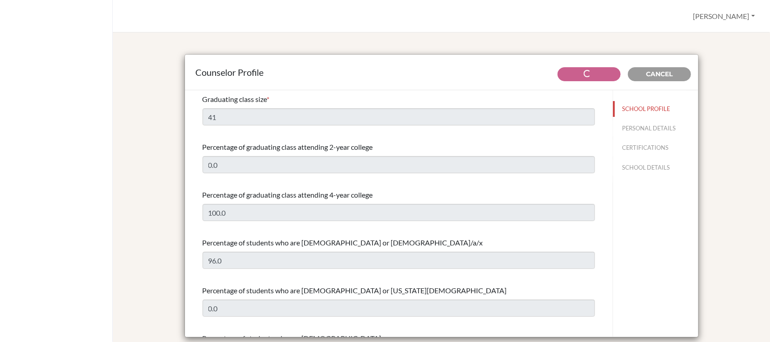
type input "Social service for the community, especially people who don't have the same res…"
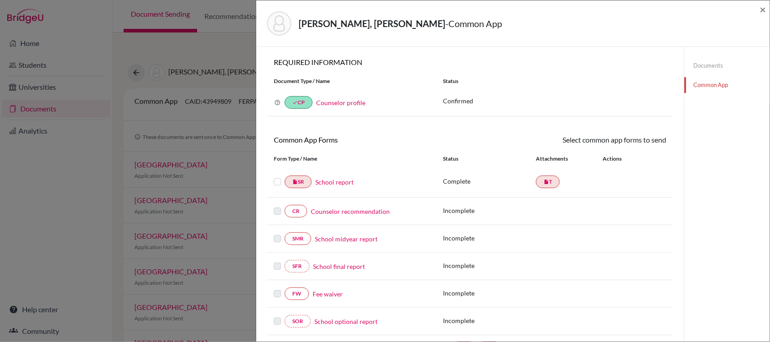
click at [348, 104] on link "Counselor profile" at bounding box center [340, 103] width 49 height 8
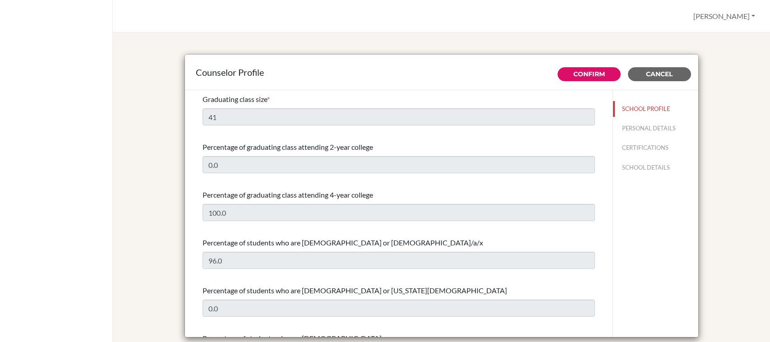
select select "0"
select select "349682"
click at [603, 73] on button "Confirm" at bounding box center [588, 74] width 63 height 14
type input "Social service for the community, especially people who don't have the same res…"
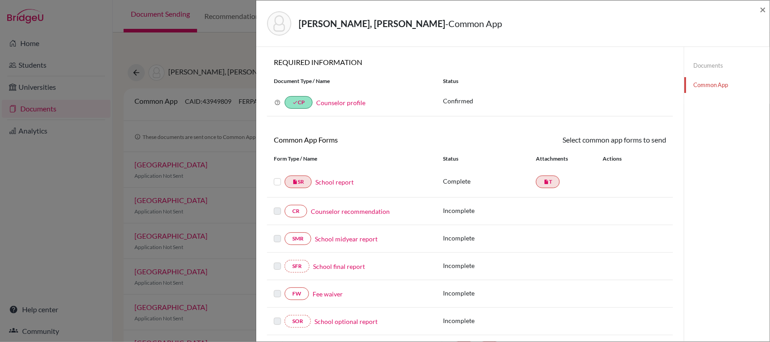
click at [354, 102] on link "Counselor profile" at bounding box center [340, 103] width 49 height 8
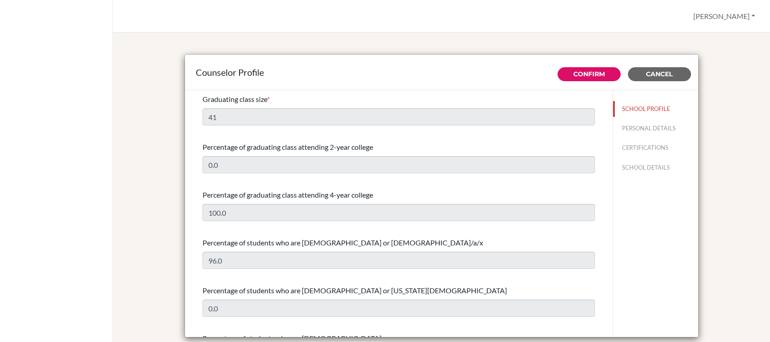
select select "0"
select select "349682"
click at [663, 76] on span "Cancel" at bounding box center [659, 74] width 27 height 8
type input "Social service for the community, especially people who don't have the same res…"
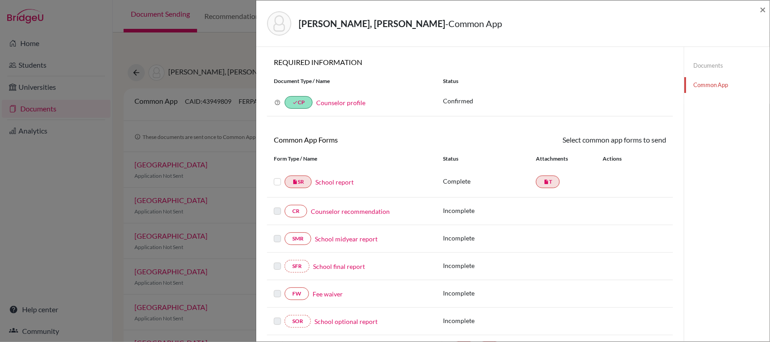
click at [276, 186] on div at bounding box center [279, 181] width 11 height 11
click at [277, 176] on label at bounding box center [277, 176] width 7 height 0
click at [0, 0] on input "checkbox" at bounding box center [0, 0] width 0 height 0
click at [646, 138] on link "Send" at bounding box center [647, 141] width 37 height 14
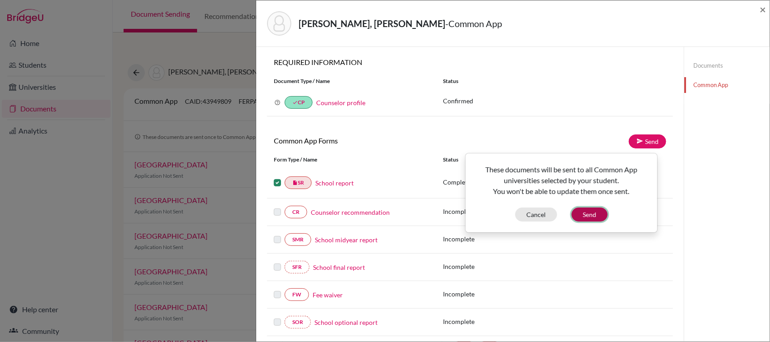
click at [591, 212] on button "Send" at bounding box center [589, 214] width 36 height 14
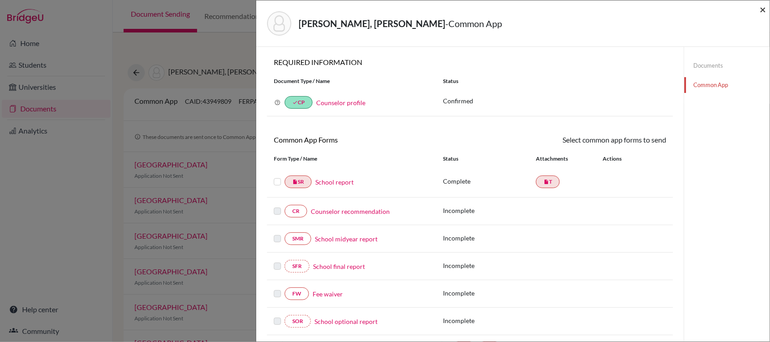
click at [762, 7] on span "×" at bounding box center [762, 9] width 6 height 13
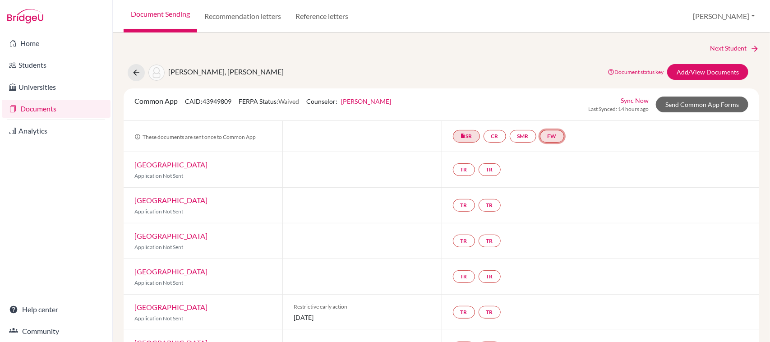
click at [558, 137] on link "FW" at bounding box center [552, 136] width 24 height 13
click at [549, 109] on link "Fee waiver" at bounding box center [556, 109] width 30 height 8
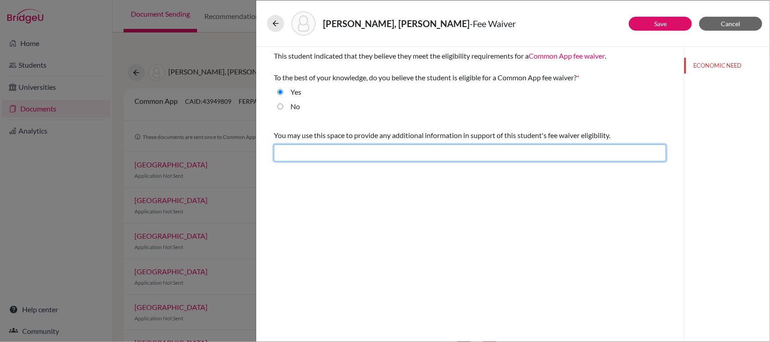
click at [317, 160] on input "text" at bounding box center [470, 152] width 392 height 17
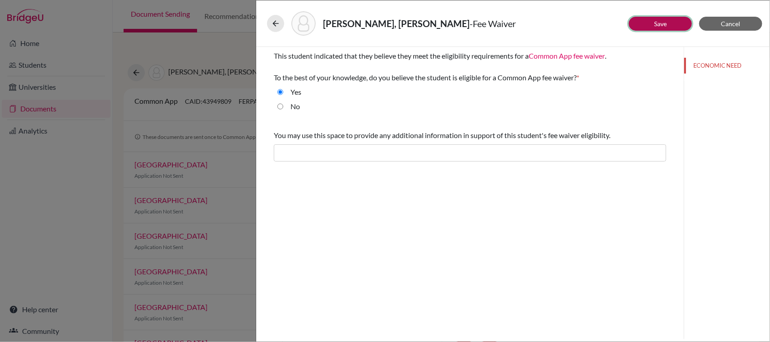
click at [648, 24] on button "Save" at bounding box center [660, 24] width 63 height 14
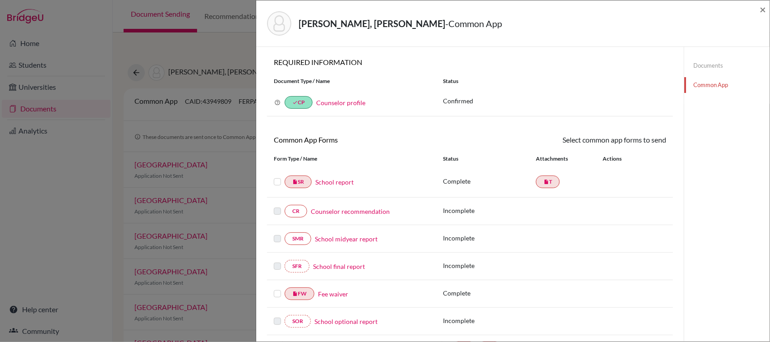
click at [277, 288] on label at bounding box center [277, 288] width 7 height 0
click at [0, 0] on input "checkbox" at bounding box center [0, 0] width 0 height 0
click at [636, 143] on icon at bounding box center [639, 141] width 7 height 7
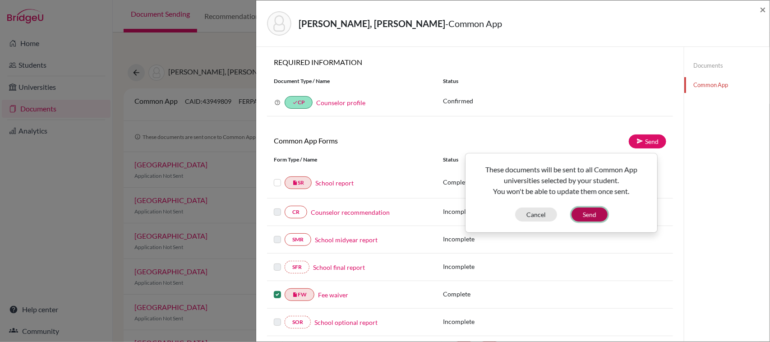
click at [584, 214] on button "Send" at bounding box center [589, 214] width 36 height 14
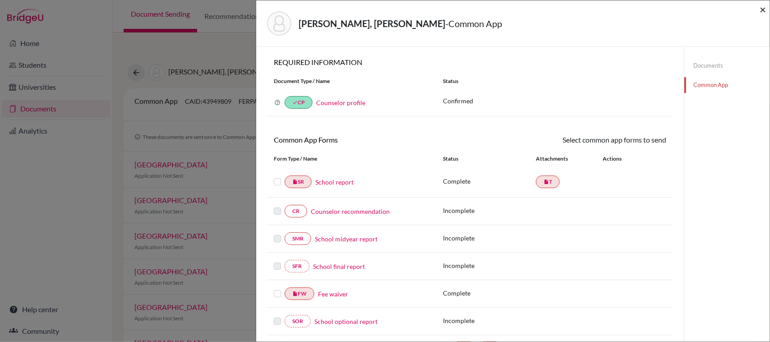
click at [762, 14] on span "×" at bounding box center [762, 9] width 6 height 13
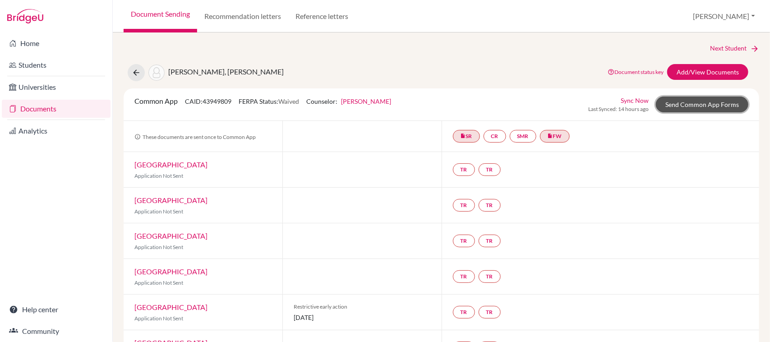
click at [685, 106] on link "Send Common App Forms" at bounding box center [702, 104] width 92 height 16
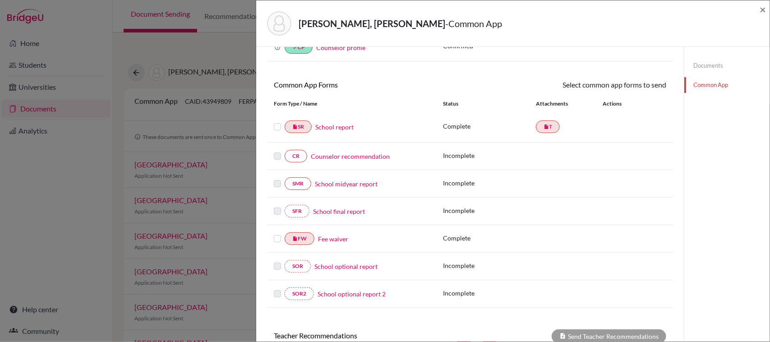
scroll to position [57, 0]
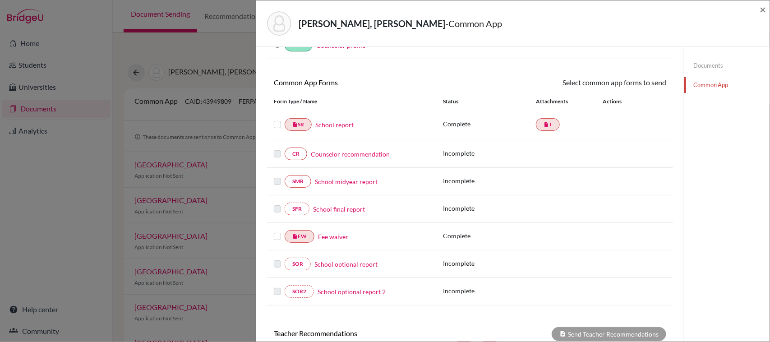
click at [279, 119] on label at bounding box center [277, 119] width 7 height 0
click at [0, 0] on input "checkbox" at bounding box center [0, 0] width 0 height 0
click at [629, 82] on link "Send" at bounding box center [647, 84] width 37 height 14
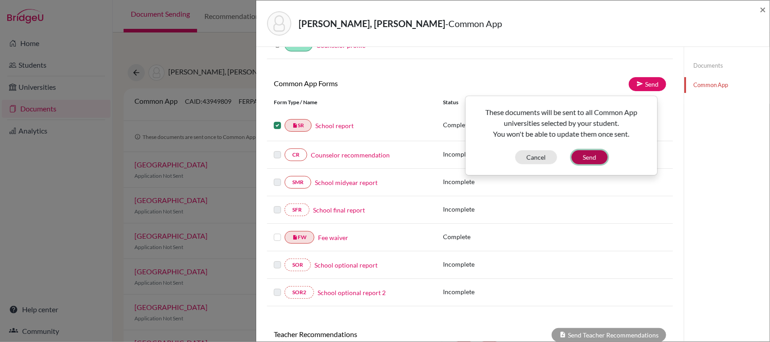
click at [593, 156] on button "Send" at bounding box center [589, 157] width 36 height 14
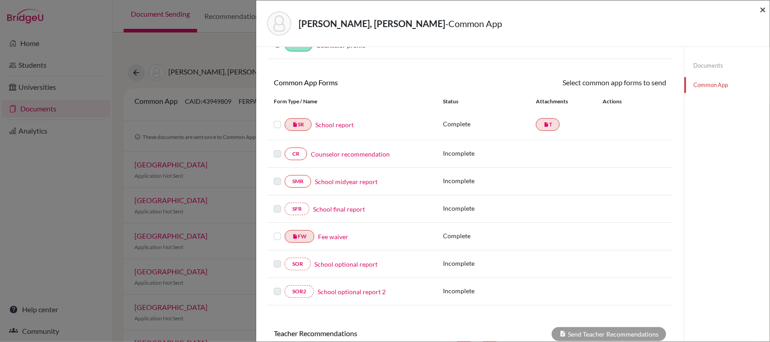
click at [761, 5] on span "×" at bounding box center [762, 9] width 6 height 13
